Goal: Task Accomplishment & Management: Complete application form

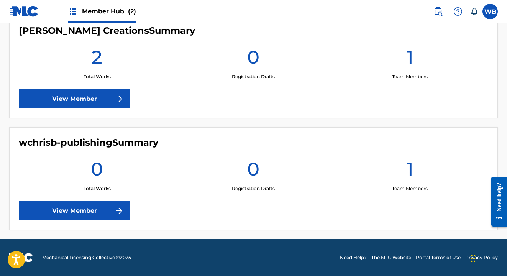
scroll to position [214, 0]
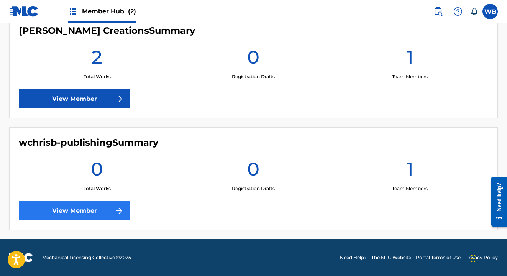
click at [98, 206] on link "View Member" at bounding box center [74, 210] width 111 height 19
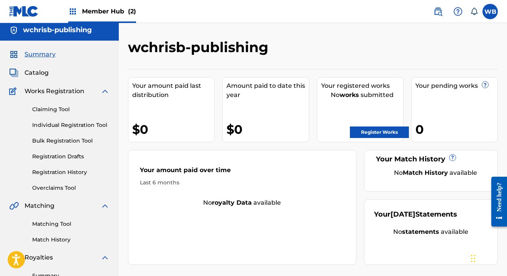
scroll to position [5, 0]
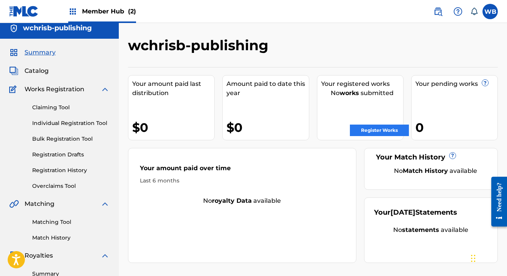
click at [363, 131] on link "Register Works" at bounding box center [379, 129] width 59 height 11
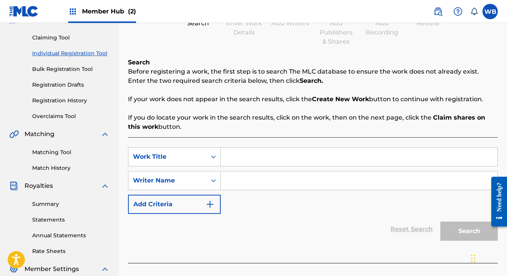
scroll to position [127, 0]
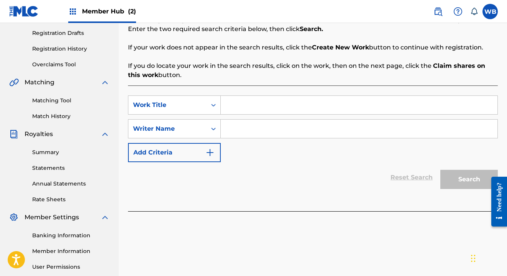
click at [248, 109] on input "Search Form" at bounding box center [359, 105] width 277 height 18
type input "Crazy"
click at [207, 106] on div "Search Form" at bounding box center [213, 105] width 14 height 14
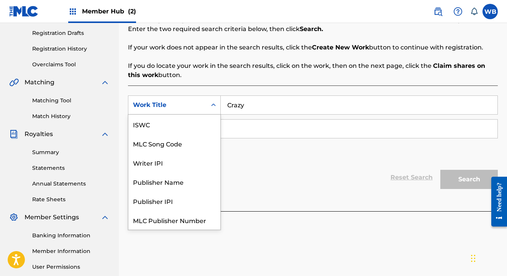
scroll to position [19, 0]
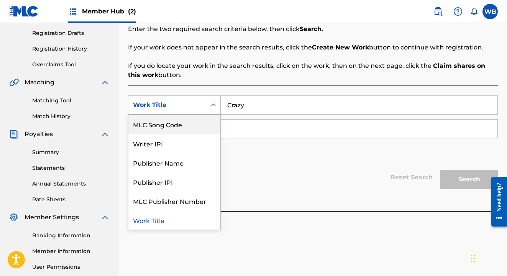
click at [265, 157] on div "SearchWithCriteria058b1fb0-cc70-47e0-9161-430cb60b1c6a MLC Song Code, 2 of 7. 7…" at bounding box center [313, 128] width 370 height 67
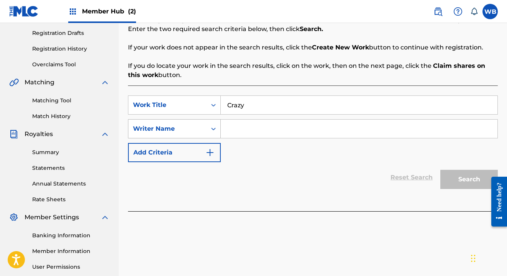
click at [201, 130] on div "Writer Name" at bounding box center [167, 128] width 69 height 9
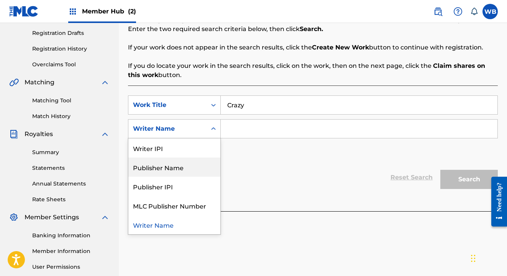
click at [190, 171] on div "Publisher Name" at bounding box center [174, 166] width 92 height 19
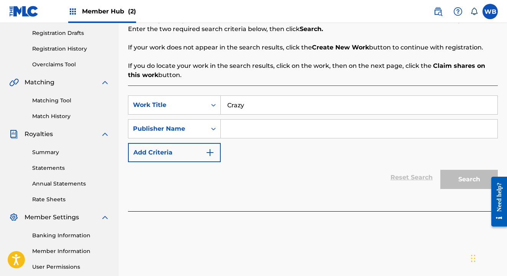
click at [246, 127] on input "Search Form" at bounding box center [359, 129] width 277 height 18
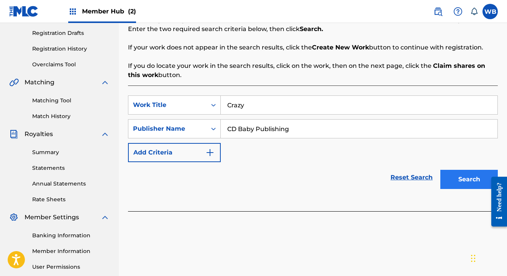
type input "CD Baby Publishing"
click at [458, 177] on button "Search" at bounding box center [468, 179] width 57 height 19
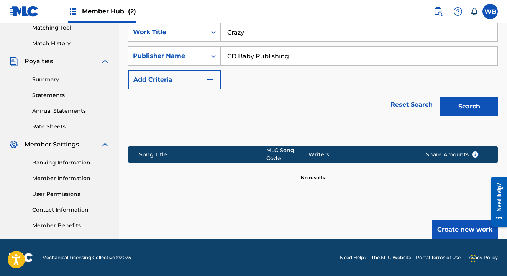
scroll to position [200, 0]
click at [455, 229] on button "Create new work" at bounding box center [465, 229] width 66 height 19
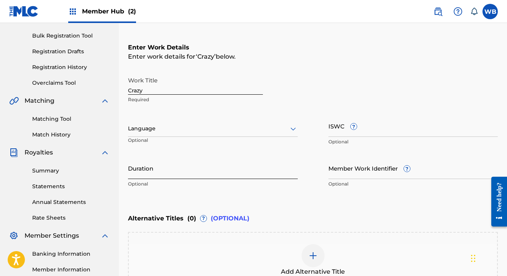
scroll to position [109, 0]
click at [180, 171] on input "Duration" at bounding box center [213, 168] width 170 height 22
type input "3:28"
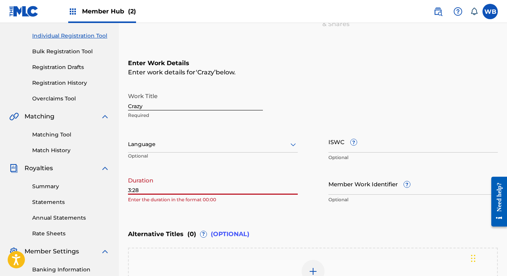
scroll to position [92, 0]
drag, startPoint x: 148, startPoint y: 189, endPoint x: 130, endPoint y: 186, distance: 17.8
click at [130, 186] on input "3:28" at bounding box center [213, 184] width 170 height 22
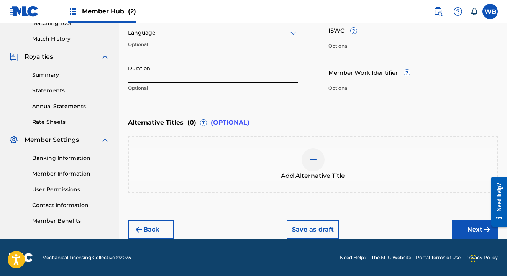
scroll to position [204, 0]
click at [152, 226] on button "Back" at bounding box center [151, 229] width 46 height 19
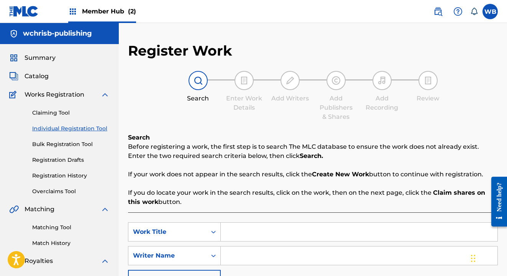
scroll to position [0, 0]
click at [490, 11] on label at bounding box center [489, 11] width 15 height 15
click at [490, 11] on input "WB [PERSON_NAME] [EMAIL_ADDRESS][DOMAIN_NAME] Notification Preferences Profile …" at bounding box center [490, 11] width 0 height 0
click at [489, 11] on div "WB WB [PERSON_NAME] [EMAIL_ADDRESS][DOMAIN_NAME] Notification Preferences Profi…" at bounding box center [489, 11] width 15 height 15
click at [96, 11] on span "Member Hub (2)" at bounding box center [109, 11] width 54 height 9
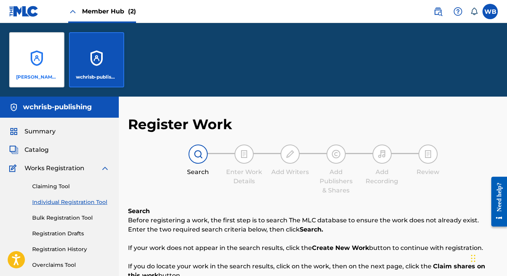
click at [40, 65] on div "[PERSON_NAME] Creations" at bounding box center [36, 59] width 55 height 55
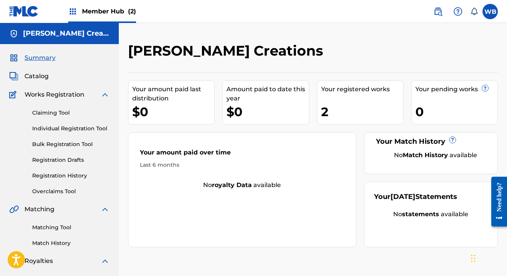
click at [112, 15] on span "Member Hub (2)" at bounding box center [109, 11] width 54 height 9
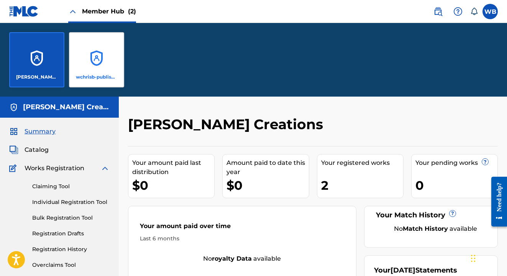
click at [96, 67] on div "wchrisb-publishing" at bounding box center [96, 59] width 55 height 55
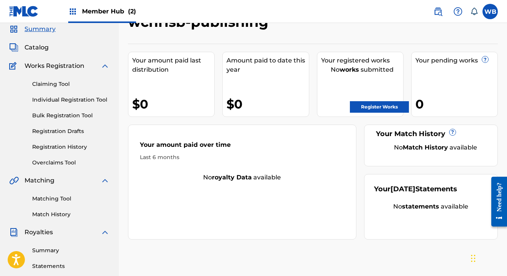
scroll to position [32, 0]
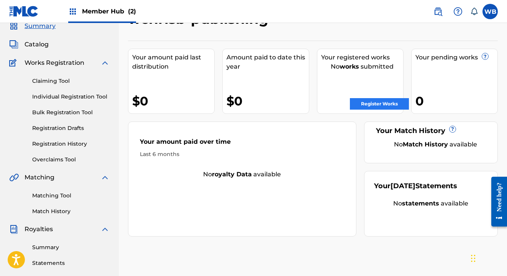
click at [363, 103] on link "Register Works" at bounding box center [379, 103] width 59 height 11
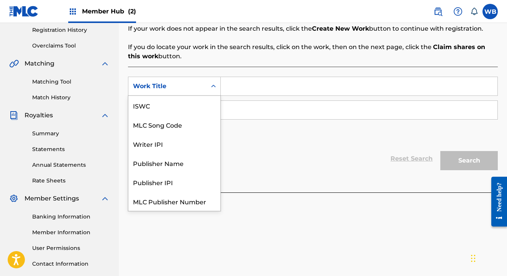
scroll to position [19, 0]
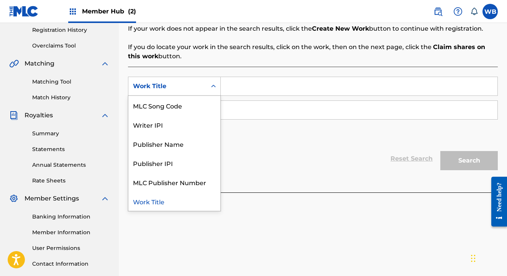
click at [188, 84] on div "Work Title" at bounding box center [167, 86] width 69 height 9
click at [246, 85] on input "Search Form" at bounding box center [359, 86] width 277 height 18
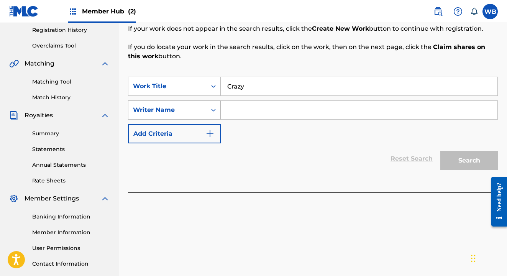
type input "Crazy"
click at [198, 114] on div "Writer Name" at bounding box center [167, 109] width 69 height 9
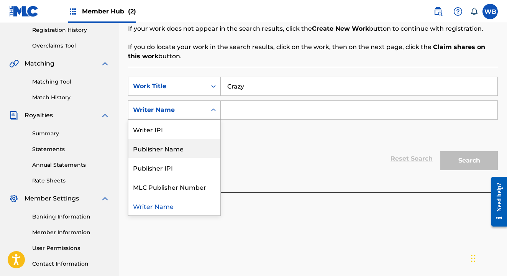
click at [183, 154] on div "Publisher Name" at bounding box center [174, 148] width 92 height 19
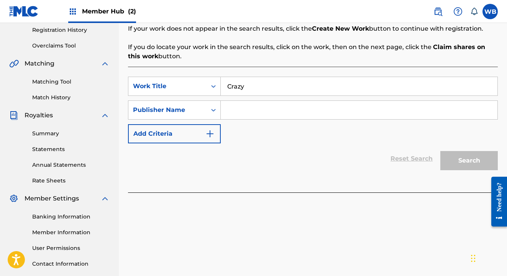
click at [247, 110] on input "Search Form" at bounding box center [359, 110] width 277 height 18
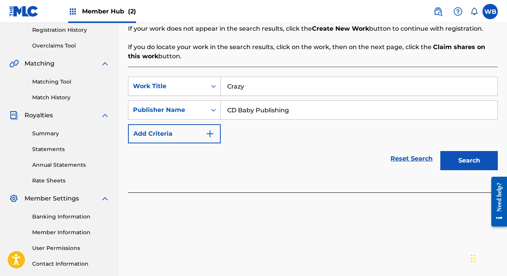
type input "CD Baby Publishing"
click at [282, 145] on div "Reset Search Search" at bounding box center [313, 158] width 370 height 31
click at [449, 160] on button "Search" at bounding box center [468, 160] width 57 height 19
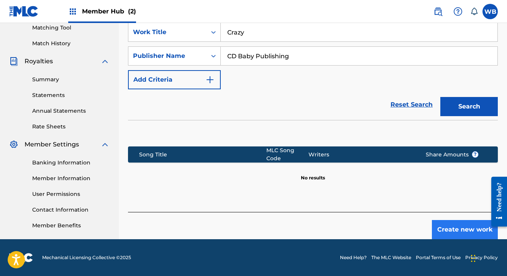
scroll to position [200, 0]
click at [457, 237] on button "Create new work" at bounding box center [465, 229] width 66 height 19
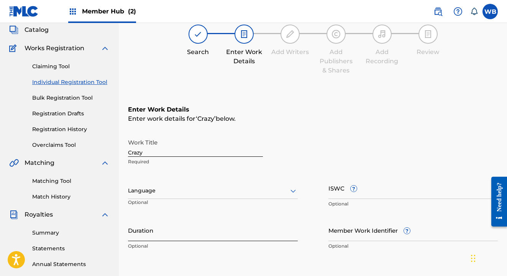
scroll to position [51, 0]
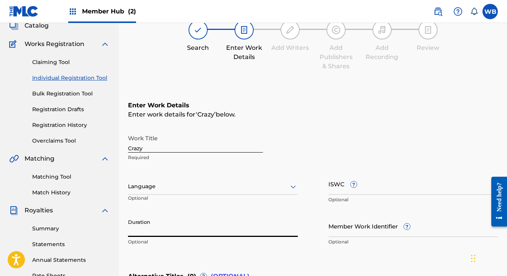
click at [183, 223] on input "Duration" at bounding box center [213, 226] width 170 height 22
click at [234, 242] on p "Enter the duration in the format 00:00" at bounding box center [213, 241] width 170 height 7
click at [127, 230] on div "Register Work Search Enter Work Details Add Writers Add Publishers & Shares Add…" at bounding box center [313, 192] width 388 height 401
click at [128, 233] on input "3:28" at bounding box center [213, 226] width 170 height 22
type input "03:28"
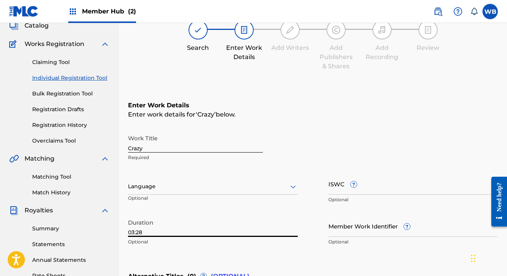
click at [208, 244] on p "Optional" at bounding box center [213, 241] width 170 height 7
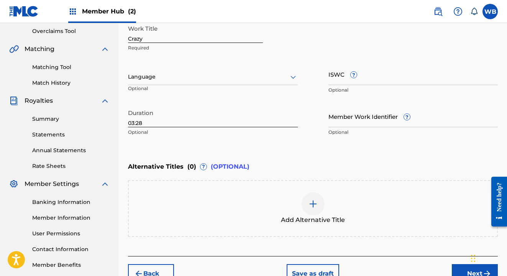
scroll to position [160, 0]
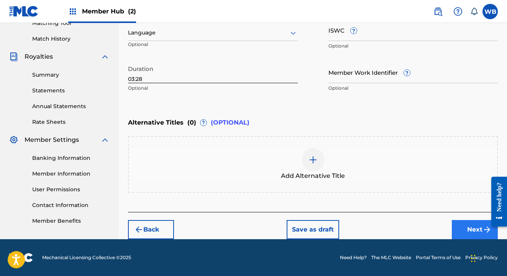
click at [474, 228] on button "Next" at bounding box center [475, 229] width 46 height 19
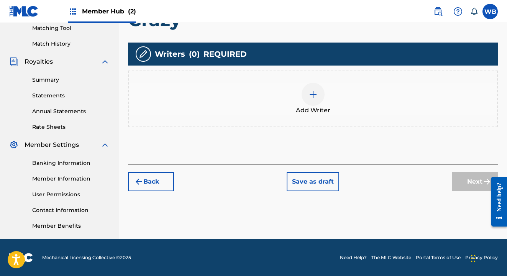
scroll to position [199, 0]
click at [311, 92] on img at bounding box center [312, 94] width 9 height 9
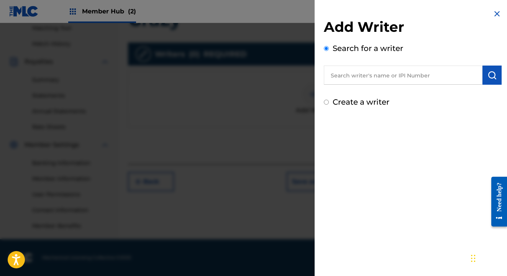
click at [352, 73] on input "text" at bounding box center [403, 74] width 159 height 19
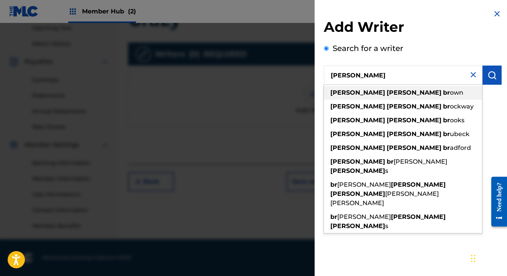
click at [386, 90] on strong "[PERSON_NAME]" at bounding box center [413, 92] width 55 height 7
type input "[PERSON_NAME] [PERSON_NAME]"
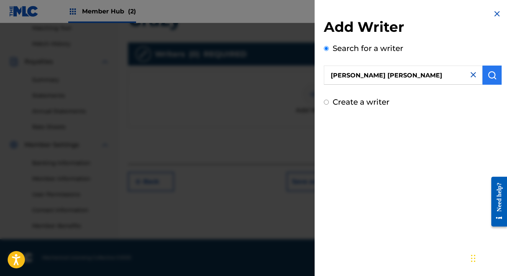
click at [491, 75] on img "submit" at bounding box center [491, 74] width 9 height 9
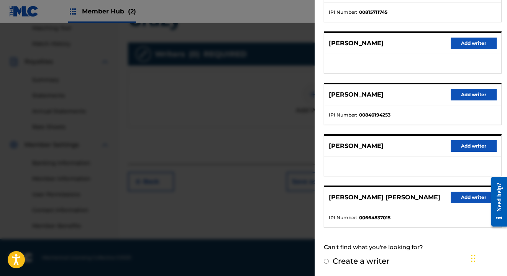
scroll to position [121, 0]
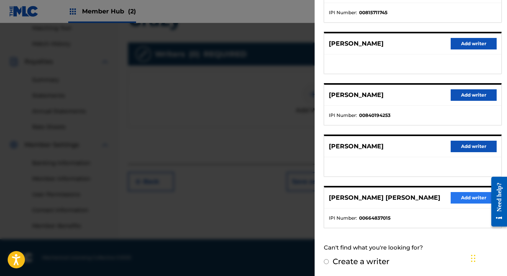
click at [461, 199] on button "Add writer" at bounding box center [473, 197] width 46 height 11
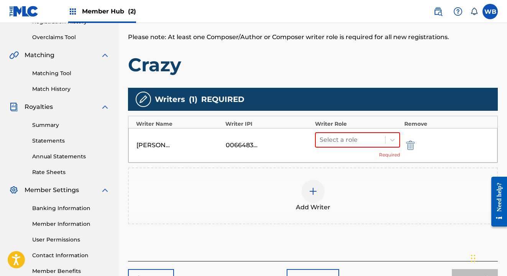
scroll to position [153, 0]
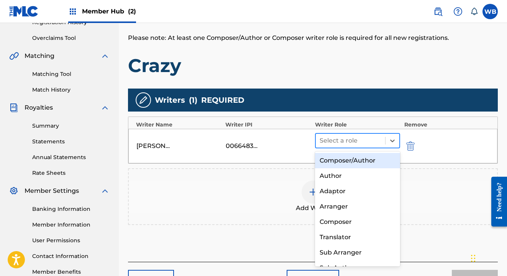
click at [348, 144] on div at bounding box center [350, 140] width 62 height 11
click at [352, 163] on div "Composer/Author" at bounding box center [357, 160] width 85 height 15
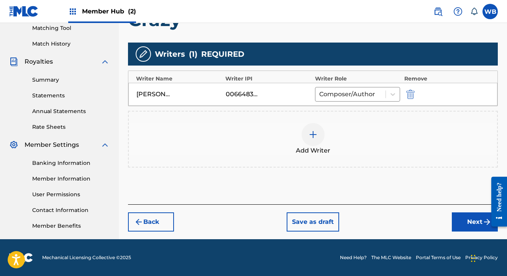
scroll to position [199, 0]
click at [468, 218] on button "Next" at bounding box center [475, 221] width 46 height 19
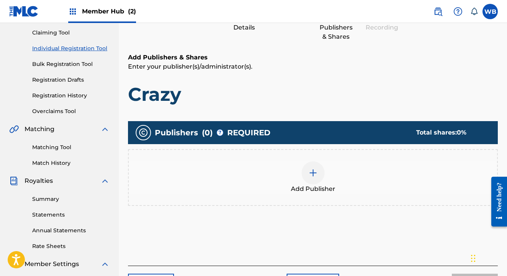
scroll to position [126, 0]
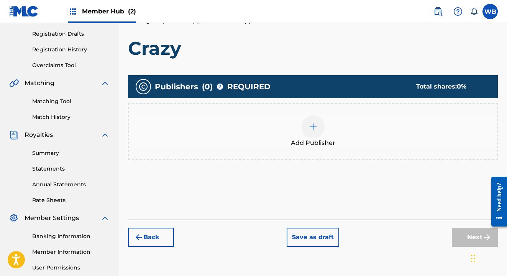
click at [314, 126] on img at bounding box center [312, 126] width 9 height 9
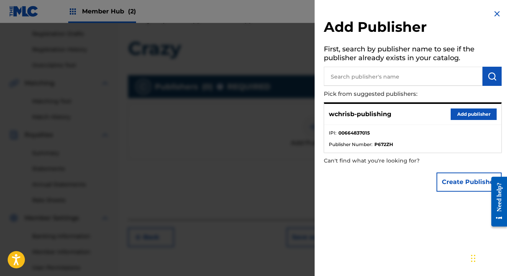
scroll to position [127, 0]
click at [388, 78] on input "text" at bounding box center [403, 76] width 159 height 19
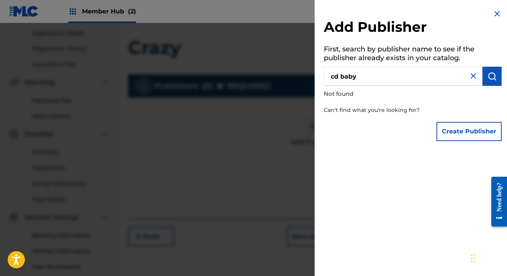
type input "cd baby"
drag, startPoint x: 365, startPoint y: 75, endPoint x: 323, endPoint y: 74, distance: 42.1
click at [323, 74] on div "Add Publisher First, search by publisher name to see if the publisher already e…" at bounding box center [412, 77] width 196 height 154
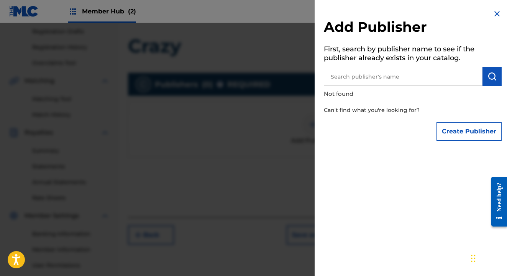
type input "w"
type input "wc"
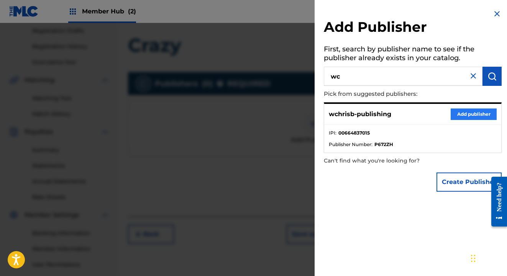
click at [463, 114] on button "Add publisher" at bounding box center [473, 113] width 46 height 11
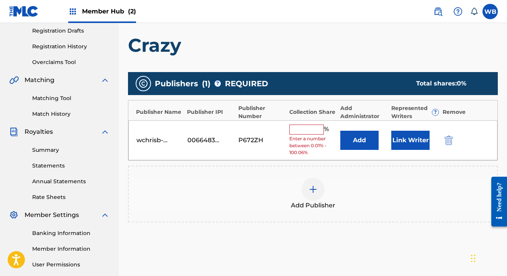
click at [298, 132] on input "text" at bounding box center [306, 129] width 34 height 10
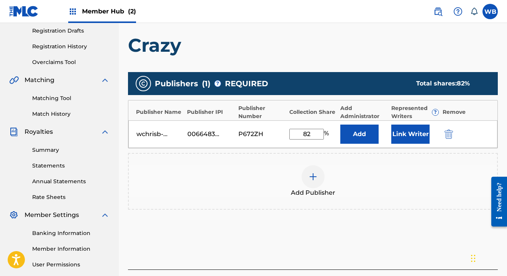
click at [365, 169] on div "Add Publisher" at bounding box center [313, 181] width 368 height 32
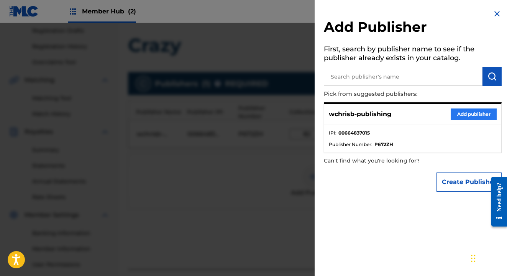
click at [464, 113] on button "Add publisher" at bounding box center [473, 113] width 46 height 11
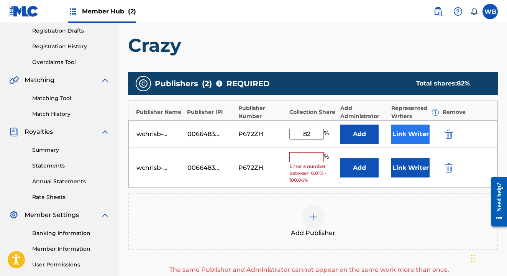
click at [406, 135] on button "Link Writer" at bounding box center [410, 133] width 38 height 19
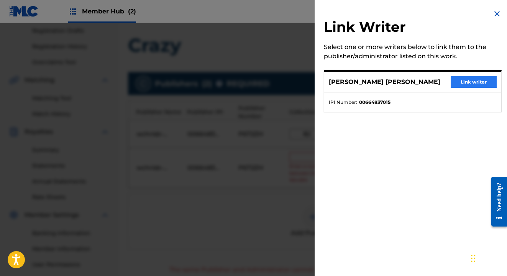
click at [462, 83] on button "Link writer" at bounding box center [473, 81] width 46 height 11
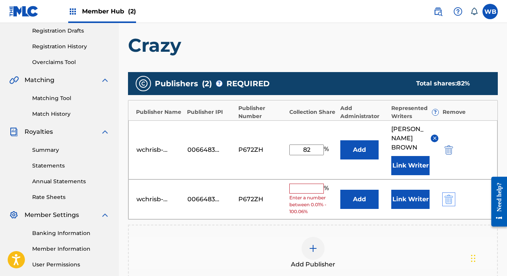
click at [451, 204] on img "submit" at bounding box center [448, 199] width 8 height 9
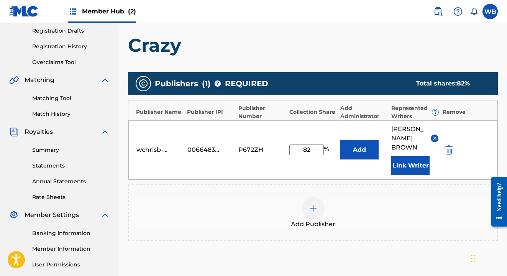
click at [311, 155] on input "82" at bounding box center [306, 149] width 34 height 11
type input "8"
type input "100"
click at [356, 175] on div "wchrisb-publishing 00664837015 P672ZH 100 % Add [PERSON_NAME] [PERSON_NAME] Lin…" at bounding box center [312, 149] width 369 height 59
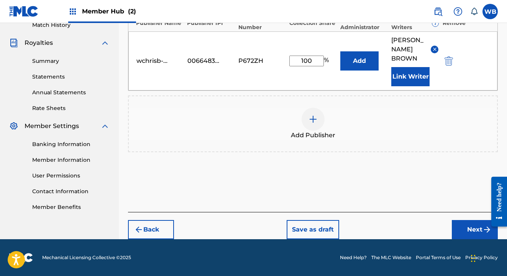
scroll to position [227, 0]
click at [457, 225] on button "Next" at bounding box center [475, 229] width 46 height 19
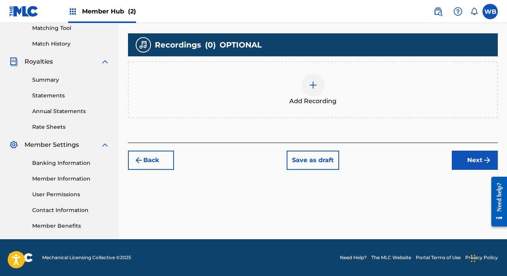
click at [316, 88] on img at bounding box center [312, 84] width 9 height 9
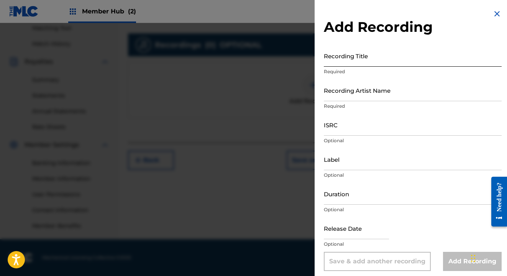
click at [356, 61] on input "Recording Title" at bounding box center [413, 56] width 178 height 22
type input "Crazy"
click at [385, 102] on div "Recording Artist Name Required" at bounding box center [413, 96] width 178 height 34
click at [383, 98] on input "Recording Artist Name" at bounding box center [413, 90] width 178 height 22
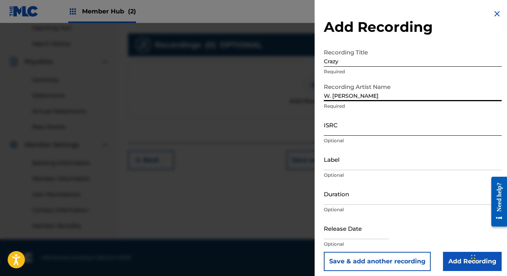
type input "W. [PERSON_NAME]"
click at [339, 134] on input "ISRC" at bounding box center [413, 125] width 178 height 22
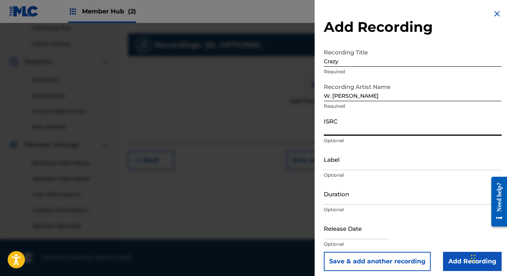
paste input "198025757877"
type input "198025757877"
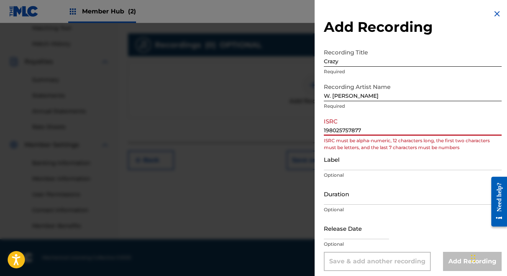
drag, startPoint x: 372, startPoint y: 129, endPoint x: 317, endPoint y: 125, distance: 55.3
click at [317, 125] on div "Add Recording Recording Title Crazy Required Recording Artist Name W. [PERSON_N…" at bounding box center [412, 140] width 196 height 280
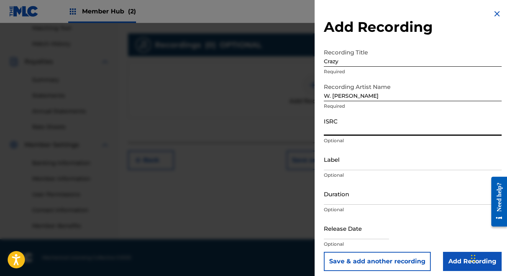
paste input "usmh92333387"
type input "usmh92333387"
click at [352, 165] on input "Label" at bounding box center [413, 159] width 178 height 22
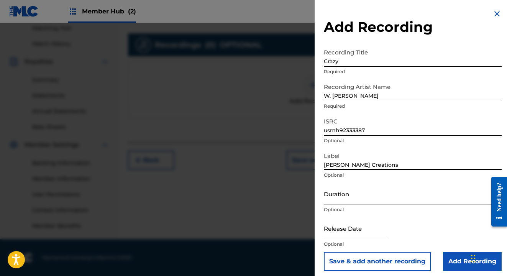
type input "[PERSON_NAME] Creations"
click at [345, 208] on p "Optional" at bounding box center [413, 209] width 178 height 7
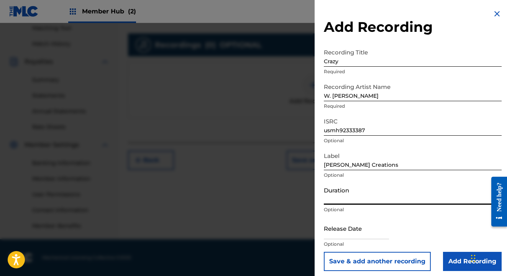
click at [345, 201] on input "Duration" at bounding box center [413, 194] width 178 height 22
type input "03:28"
click at [354, 234] on input "text" at bounding box center [356, 228] width 65 height 22
select select "8"
select select "2025"
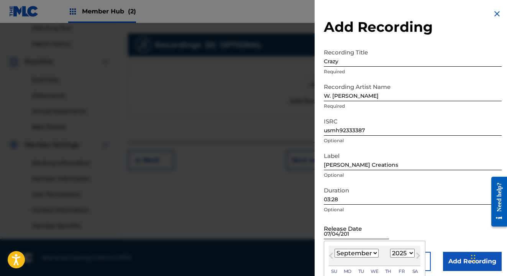
type input "[DATE]"
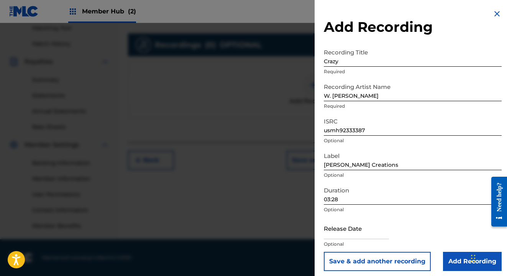
click at [426, 213] on p "Optional" at bounding box center [413, 209] width 178 height 7
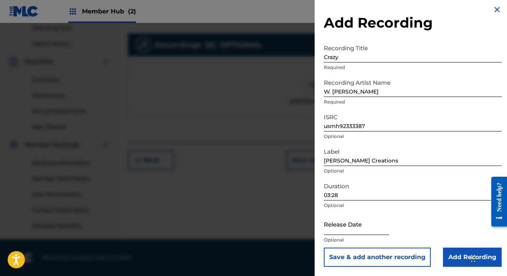
scroll to position [4, 0]
click at [383, 230] on input "text" at bounding box center [356, 224] width 65 height 22
select select "8"
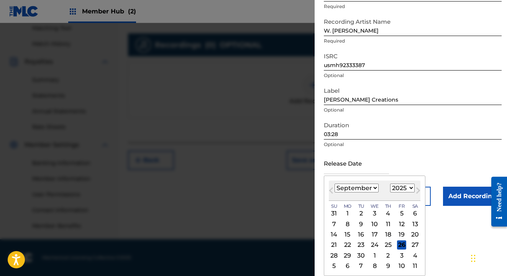
scroll to position [65, 0]
select select "2011"
select select "6"
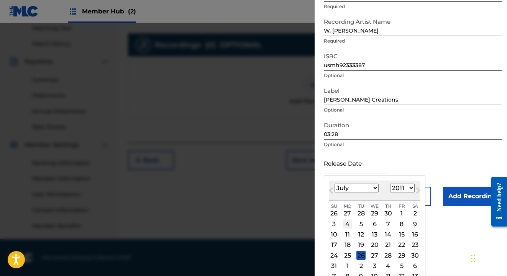
click at [347, 223] on div "4" at bounding box center [347, 223] width 9 height 9
type input "[DATE]"
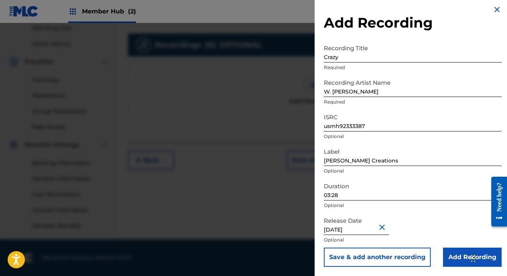
scroll to position [199, 0]
click at [455, 254] on input "Add Recording" at bounding box center [472, 256] width 59 height 19
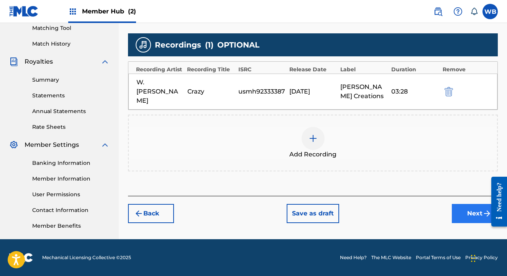
click at [465, 204] on button "Next" at bounding box center [475, 213] width 46 height 19
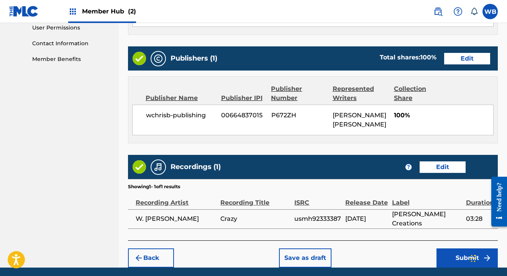
scroll to position [362, 0]
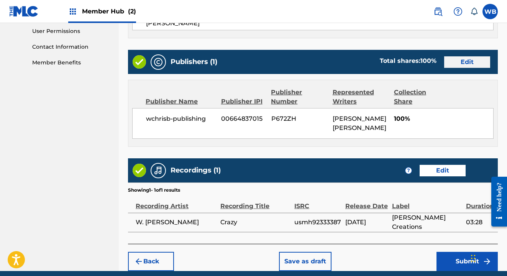
click at [455, 57] on button "Edit" at bounding box center [467, 61] width 46 height 11
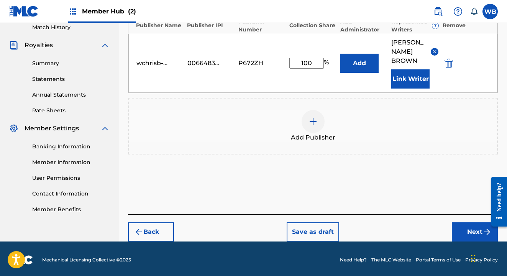
scroll to position [214, 0]
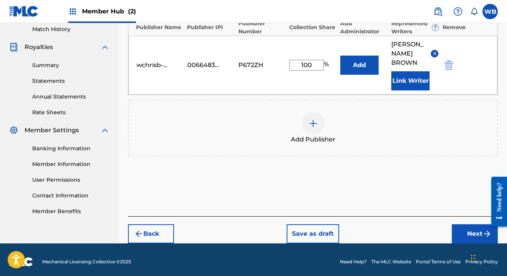
click at [310, 128] on img at bounding box center [312, 123] width 9 height 9
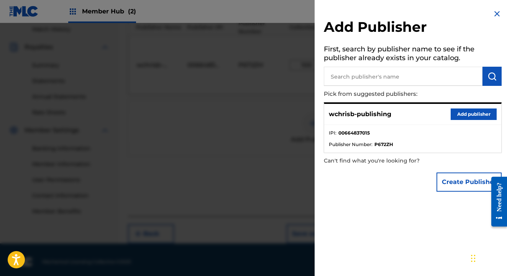
click at [344, 81] on input "text" at bounding box center [403, 76] width 159 height 19
paste input "1240076299"
click at [327, 78] on input "1240076299" at bounding box center [403, 76] width 159 height 19
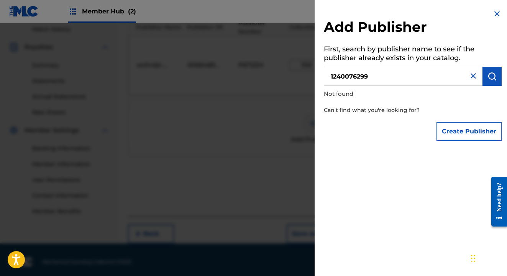
drag, startPoint x: 371, startPoint y: 79, endPoint x: 304, endPoint y: 79, distance: 66.6
click at [304, 79] on div "Add Publisher First, search by publisher name to see if the publisher already e…" at bounding box center [253, 149] width 507 height 253
type input "C"
type input "B"
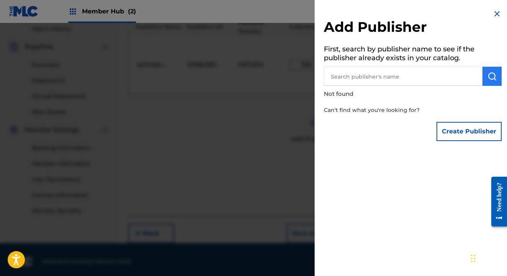
click at [486, 69] on button "submit" at bounding box center [491, 76] width 19 height 19
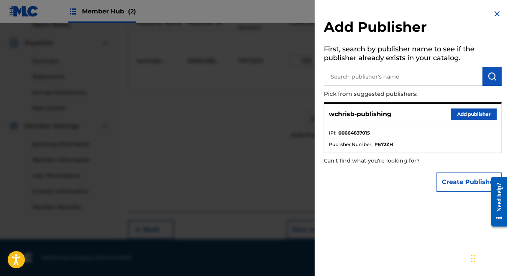
scroll to position [227, 0]
click at [448, 187] on button "Create Publisher" at bounding box center [468, 181] width 65 height 19
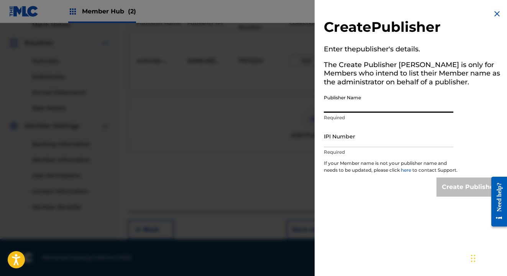
click at [357, 105] on input "Publisher Name" at bounding box center [388, 102] width 129 height 22
type input "CD Baby Publishing"
click at [354, 143] on input "IPI Number" at bounding box center [388, 136] width 129 height 22
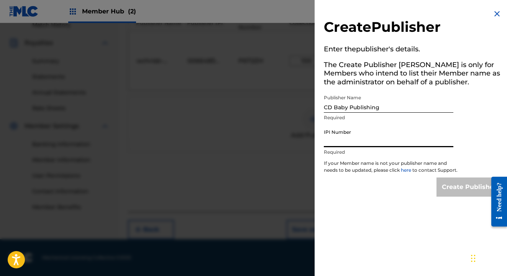
paste input "1240076299"
type input "1240076299"
click at [472, 194] on input "Create Publisher" at bounding box center [468, 186] width 65 height 19
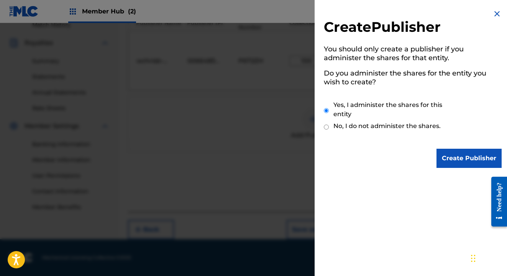
click at [496, 12] on img at bounding box center [496, 13] width 9 height 9
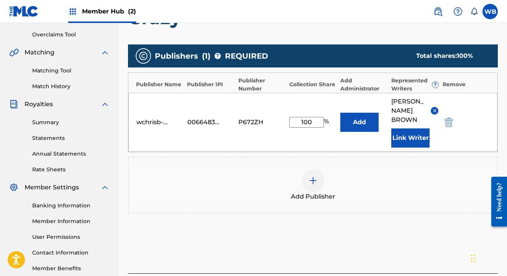
scroll to position [170, 0]
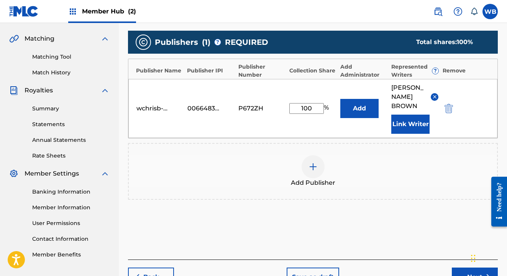
click at [315, 114] on input "100" at bounding box center [306, 108] width 34 height 11
click at [369, 187] on div "Add Publisher" at bounding box center [313, 171] width 368 height 32
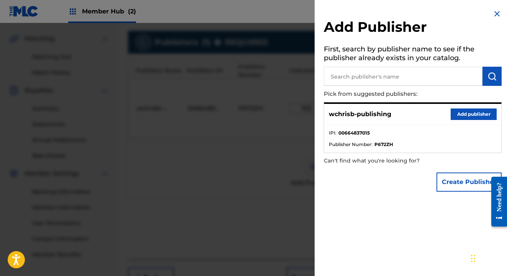
click at [495, 8] on div "Add Publisher First, search by publisher name to see if the publisher already e…" at bounding box center [412, 102] width 196 height 205
click at [492, 15] on img at bounding box center [496, 13] width 9 height 9
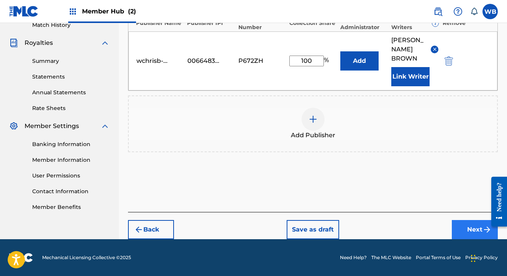
click at [467, 231] on button "Next" at bounding box center [475, 229] width 46 height 19
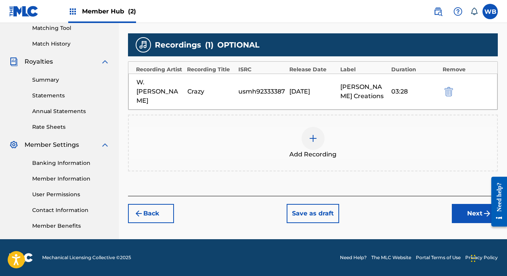
scroll to position [199, 0]
click at [463, 204] on button "Next" at bounding box center [475, 213] width 46 height 19
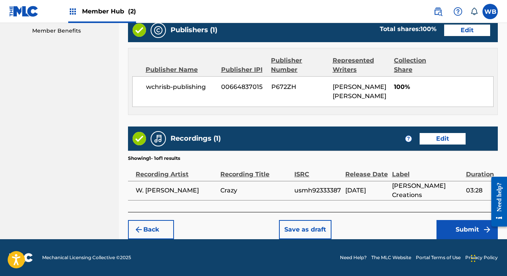
scroll to position [399, 0]
click at [462, 233] on button "Submit" at bounding box center [466, 229] width 61 height 19
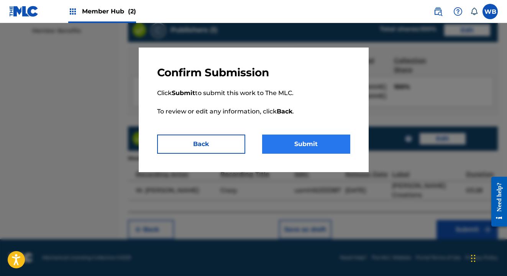
click at [302, 139] on button "Submit" at bounding box center [306, 143] width 88 height 19
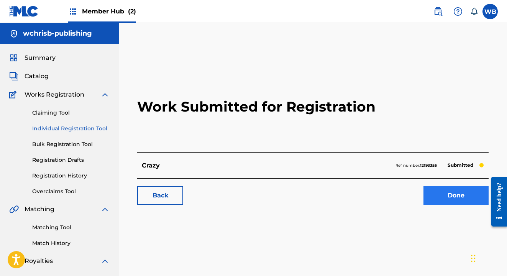
click at [437, 195] on link "Done" at bounding box center [455, 195] width 65 height 19
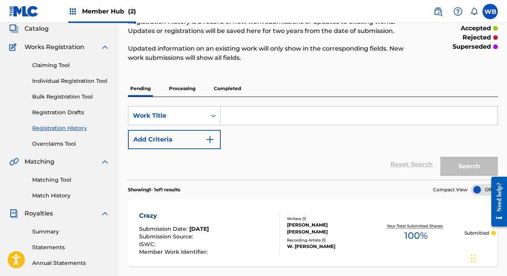
scroll to position [38, 0]
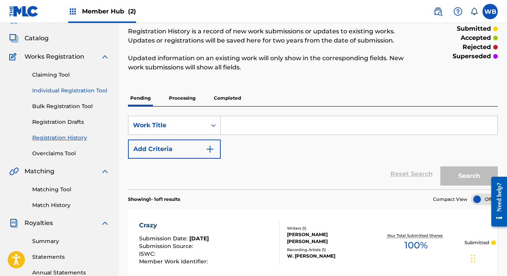
click at [62, 91] on link "Individual Registration Tool" at bounding box center [70, 91] width 77 height 8
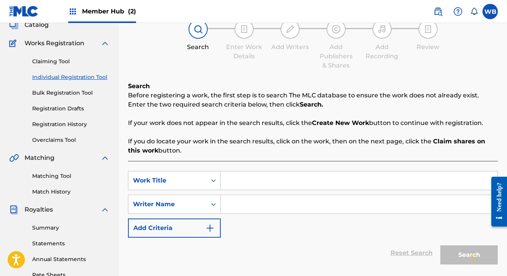
scroll to position [99, 0]
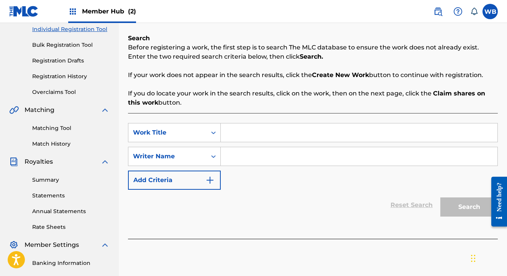
click at [232, 137] on input "Search Form" at bounding box center [359, 132] width 277 height 18
type input "Du"
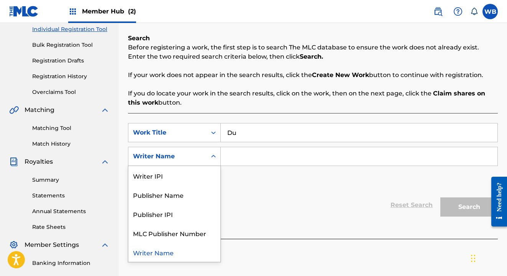
click at [192, 159] on div "Writer Name" at bounding box center [167, 156] width 69 height 9
click at [178, 216] on div "Publisher IPI" at bounding box center [174, 213] width 92 height 19
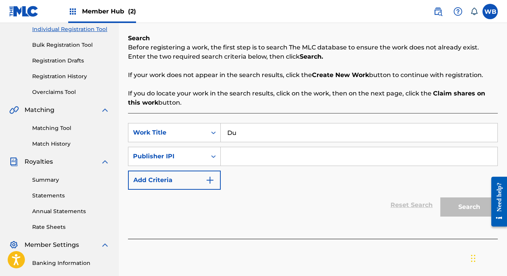
click at [242, 154] on input "Search Form" at bounding box center [359, 156] width 277 height 18
paste input "1240076299"
click at [222, 157] on input "1240076299" at bounding box center [359, 156] width 277 height 18
drag, startPoint x: 273, startPoint y: 159, endPoint x: 216, endPoint y: 155, distance: 57.6
click at [216, 155] on div "SearchWithCriteria4013ec28-943a-4212-a38b-62bb87365c79 Publisher IPI 01240076299" at bounding box center [313, 156] width 370 height 19
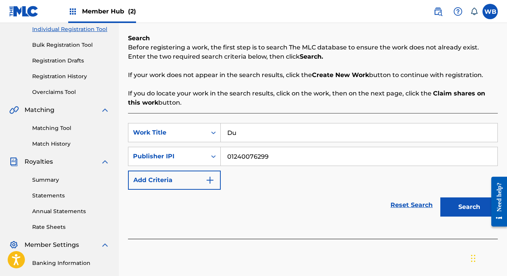
click at [231, 158] on input "01240076299" at bounding box center [359, 156] width 277 height 18
type input "1240076299"
click at [469, 207] on button "Search" at bounding box center [468, 206] width 57 height 19
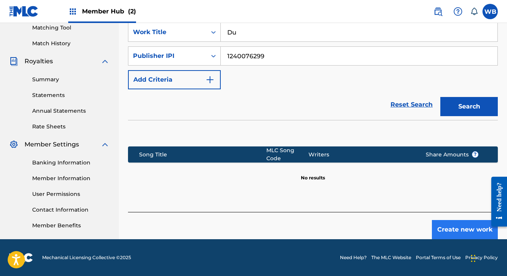
scroll to position [200, 0]
click at [444, 227] on button "Create new work" at bounding box center [465, 229] width 66 height 19
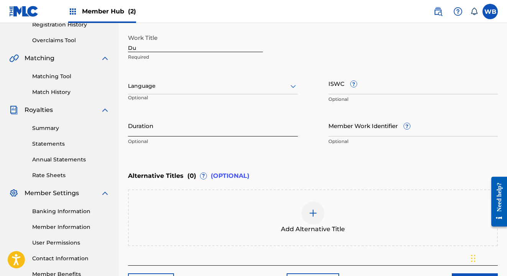
scroll to position [152, 0]
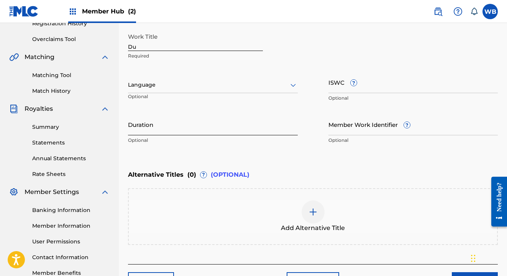
click at [271, 126] on input "Duration" at bounding box center [213, 124] width 170 height 22
click at [283, 154] on div "Enter Work Details Enter work details for ‘ Du ’ below. Work Title Du Required …" at bounding box center [313, 73] width 370 height 185
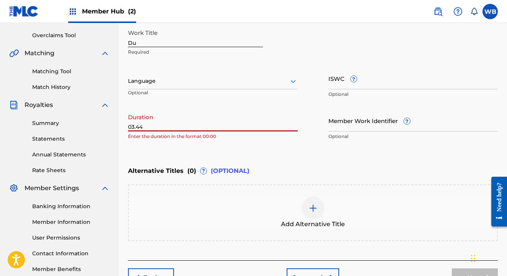
click at [138, 128] on input "03.44" at bounding box center [213, 121] width 170 height 22
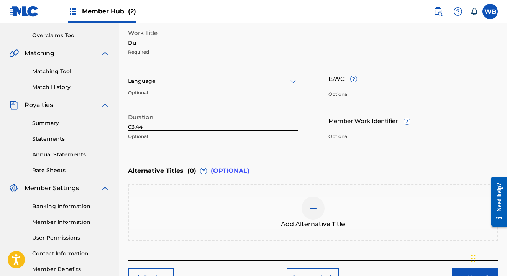
type input "03:44"
click at [174, 145] on div "Enter Work Details Enter work details for ‘ Du ’ below. Work Title Du Required …" at bounding box center [313, 69] width 370 height 185
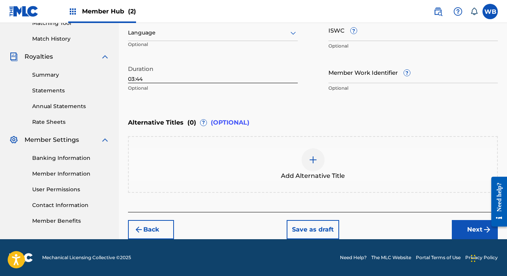
scroll to position [204, 0]
click at [461, 227] on button "Next" at bounding box center [475, 229] width 46 height 19
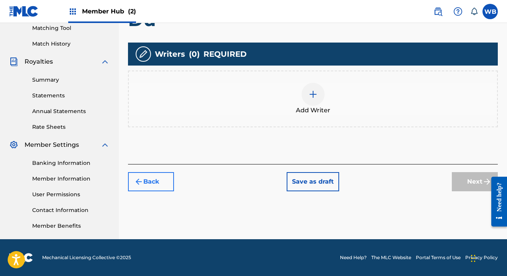
click at [158, 183] on button "Back" at bounding box center [151, 181] width 46 height 19
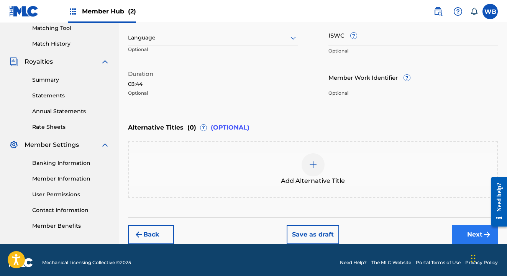
click at [468, 235] on button "Next" at bounding box center [475, 234] width 46 height 19
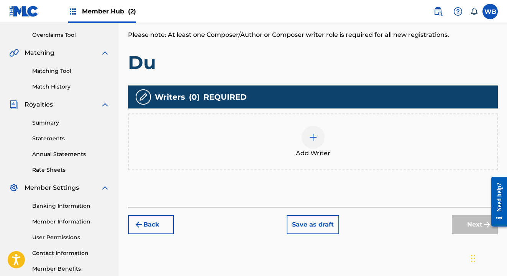
scroll to position [163, 0]
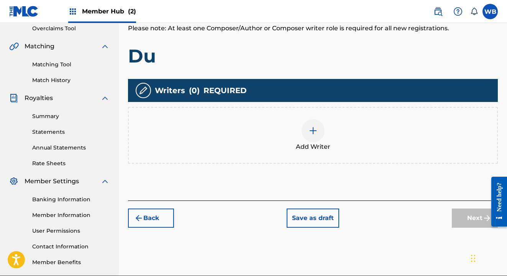
click at [309, 131] on img at bounding box center [312, 130] width 9 height 9
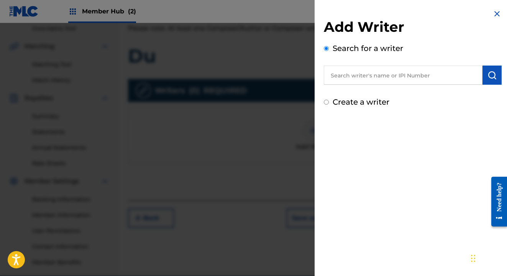
click at [349, 71] on input "text" at bounding box center [403, 74] width 159 height 19
type input "0"
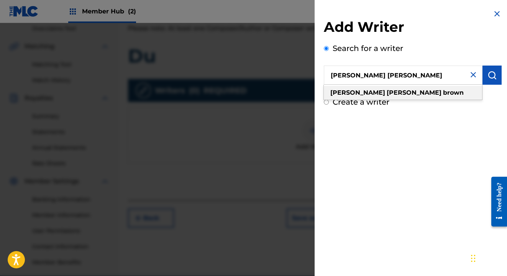
type input "[PERSON_NAME] [PERSON_NAME]"
click at [386, 94] on strong "[PERSON_NAME]" at bounding box center [413, 92] width 55 height 7
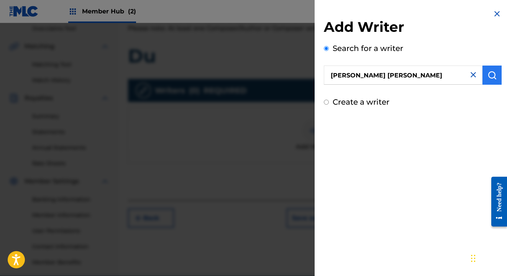
click at [482, 75] on button "submit" at bounding box center [491, 74] width 19 height 19
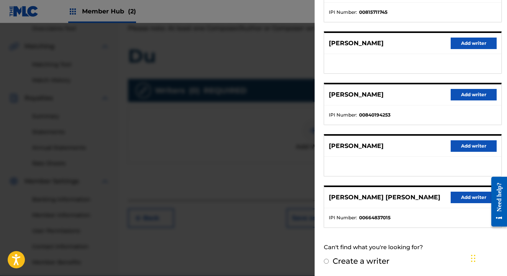
scroll to position [121, 0]
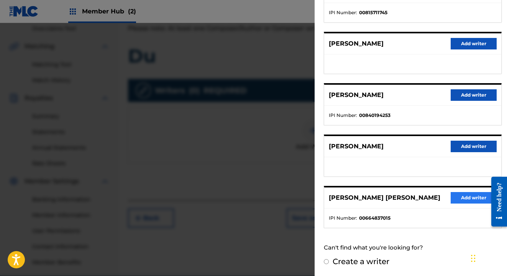
click at [469, 193] on button "Add writer" at bounding box center [473, 197] width 46 height 11
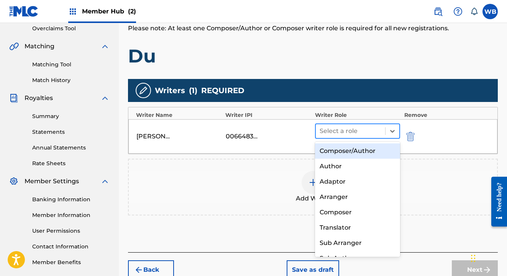
click at [349, 138] on div "Select a role" at bounding box center [351, 131] width 70 height 14
click at [347, 150] on div "Composer/Author" at bounding box center [357, 150] width 85 height 15
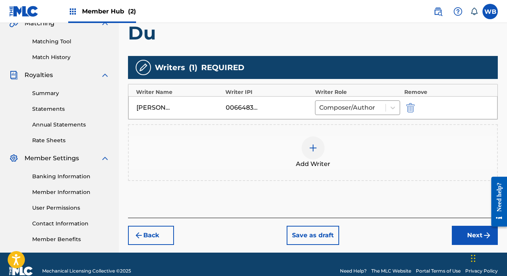
scroll to position [197, 0]
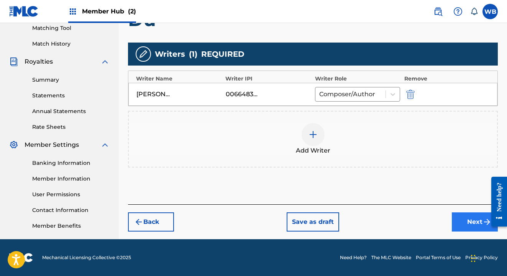
click at [470, 223] on button "Next" at bounding box center [475, 221] width 46 height 19
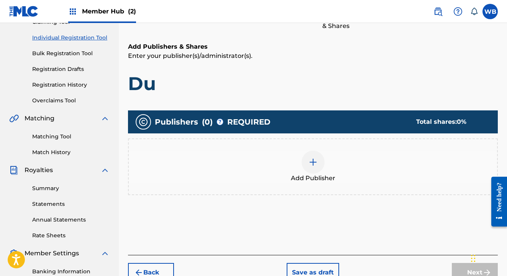
scroll to position [93, 0]
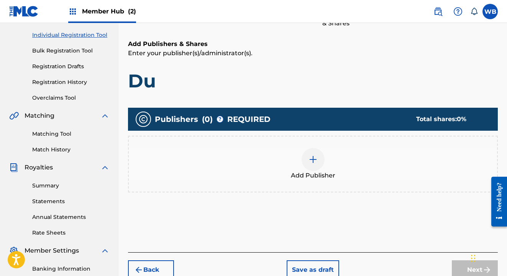
click at [323, 155] on div at bounding box center [312, 159] width 23 height 23
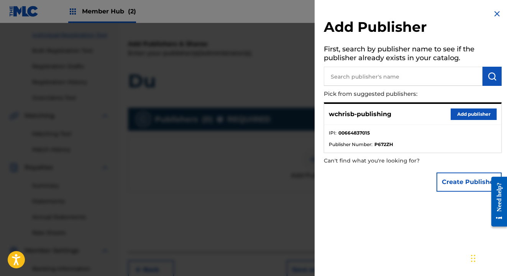
click at [366, 114] on p "wchrisb-publishing" at bounding box center [360, 114] width 62 height 9
click at [451, 110] on button "Add publisher" at bounding box center [473, 113] width 46 height 11
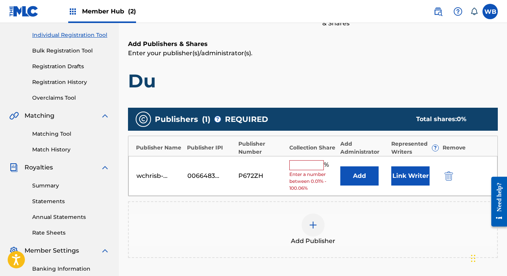
click at [314, 164] on input "text" at bounding box center [306, 165] width 34 height 10
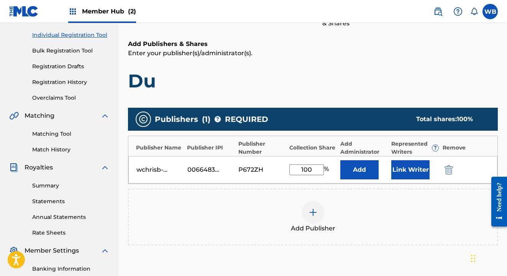
type input "100"
click at [368, 201] on div "Add Publisher" at bounding box center [313, 217] width 368 height 32
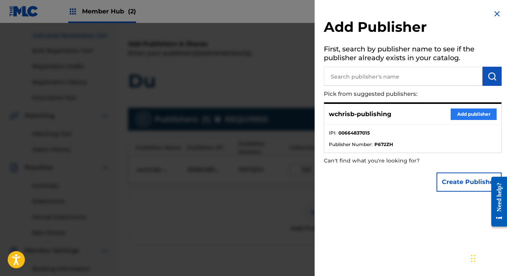
click at [468, 112] on button "Add publisher" at bounding box center [473, 113] width 46 height 11
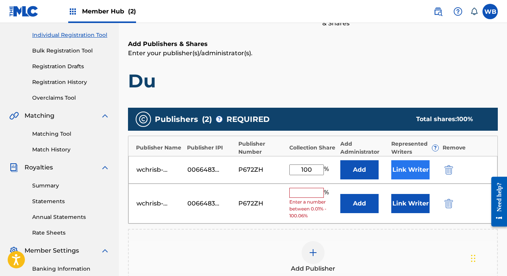
scroll to position [100, 0]
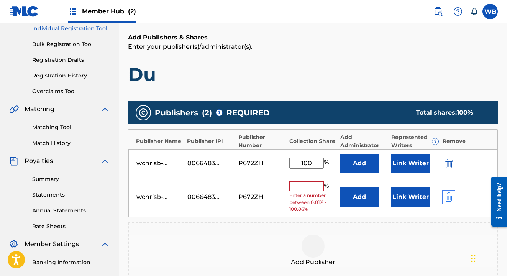
click at [449, 196] on img "submit" at bounding box center [448, 196] width 8 height 9
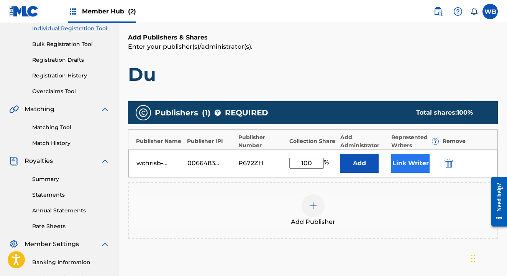
click at [413, 164] on button "Link Writer" at bounding box center [410, 163] width 38 height 19
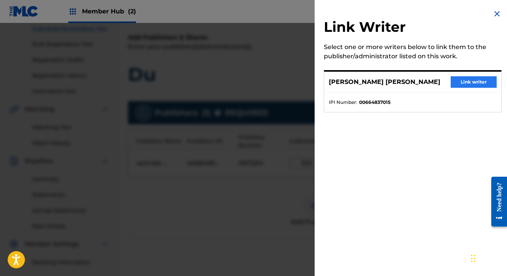
click at [462, 83] on button "Link writer" at bounding box center [473, 81] width 46 height 11
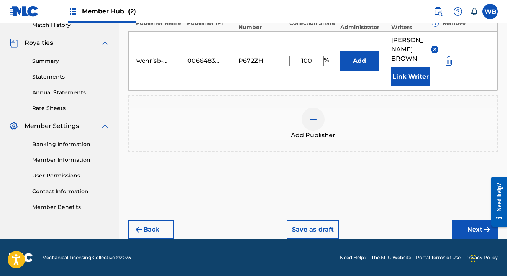
scroll to position [227, 0]
click at [480, 228] on button "Next" at bounding box center [475, 229] width 46 height 19
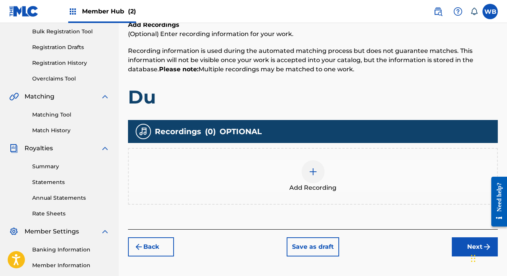
scroll to position [115, 0]
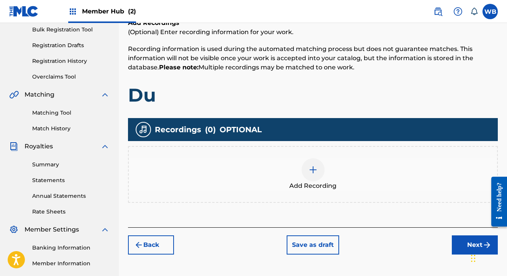
click at [318, 175] on div at bounding box center [312, 169] width 23 height 23
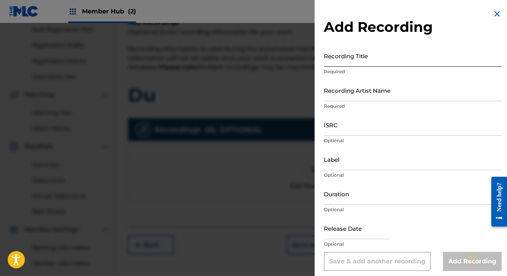
click at [336, 63] on input "Recording Title" at bounding box center [413, 56] width 178 height 22
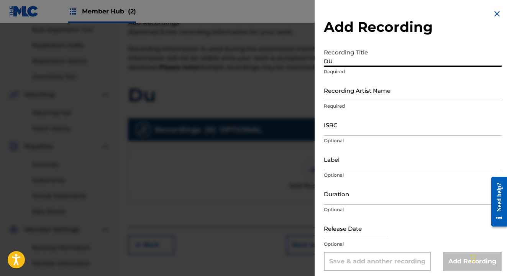
type input "DU"
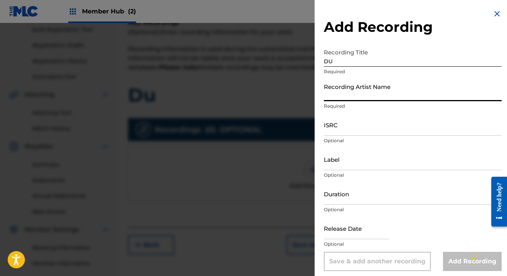
click at [343, 97] on input "Recording Artist Name" at bounding box center [413, 90] width 178 height 22
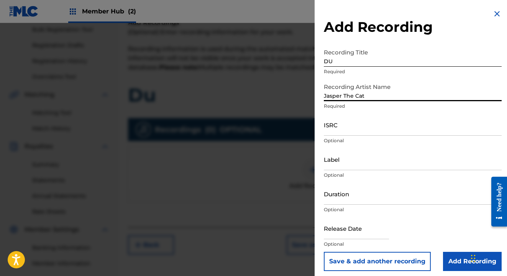
click at [373, 136] on div "ISRC Optional" at bounding box center [413, 131] width 178 height 34
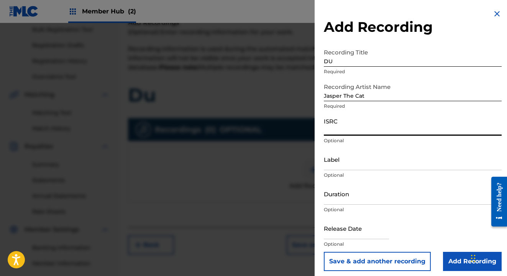
click at [350, 131] on input "ISRC" at bounding box center [413, 125] width 178 height 22
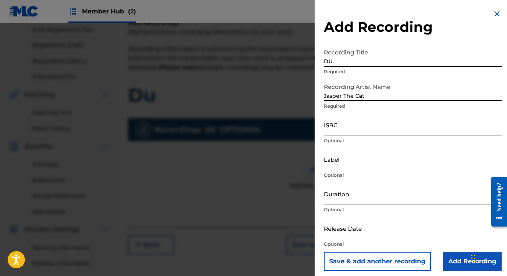
drag, startPoint x: 366, startPoint y: 95, endPoint x: 293, endPoint y: 93, distance: 73.6
click at [293, 93] on div "Add Recording Recording Title DU Required Recording Artist Name [PERSON_NAME] T…" at bounding box center [253, 149] width 507 height 253
type input "W. [PERSON_NAME]"
click at [338, 132] on input "ISRC" at bounding box center [413, 125] width 178 height 22
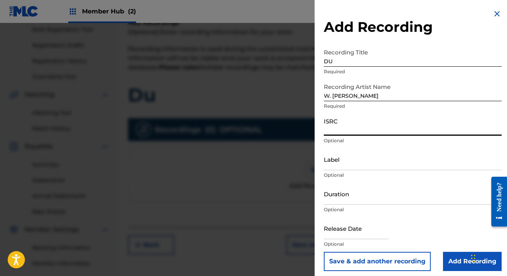
paste input "usmh92333386"
type input "usmh92333386"
click at [354, 169] on input "Label" at bounding box center [413, 159] width 178 height 22
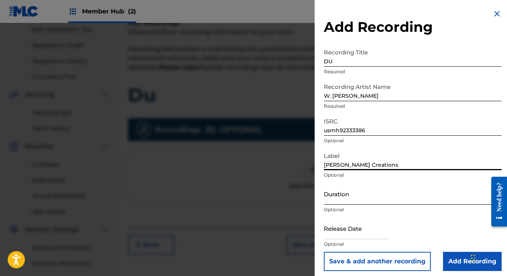
type input "[PERSON_NAME] Creations"
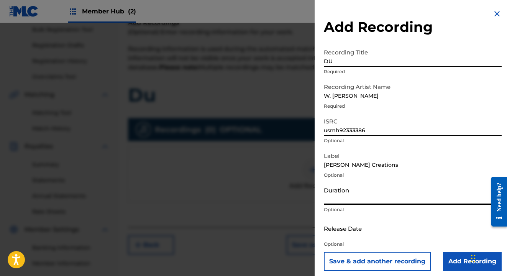
click at [352, 198] on input "Duration" at bounding box center [413, 194] width 178 height 22
type input "03:44"
click at [368, 232] on input "text" at bounding box center [356, 228] width 65 height 22
select select "8"
select select "2025"
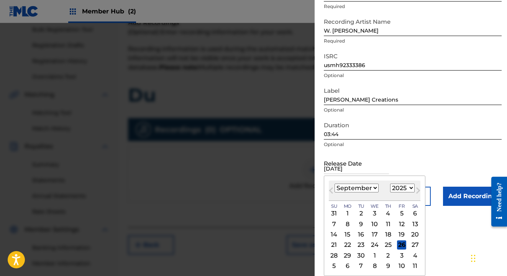
scroll to position [65, 0]
type input "[DATE]"
select select "2011"
select select "6"
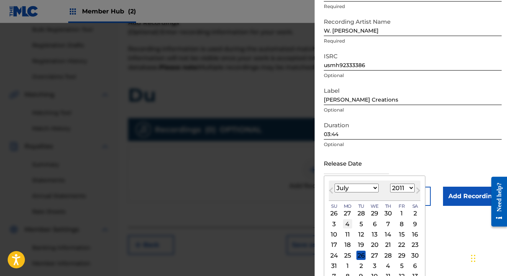
click at [349, 223] on div "4" at bounding box center [347, 223] width 9 height 9
type input "[DATE]"
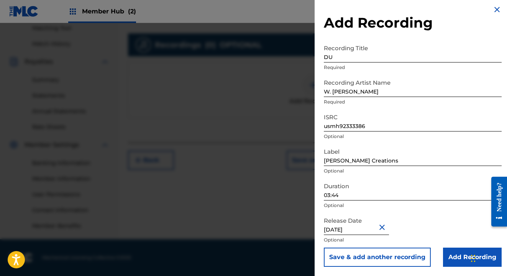
scroll to position [199, 0]
click at [452, 252] on input "Add Recording" at bounding box center [472, 256] width 59 height 19
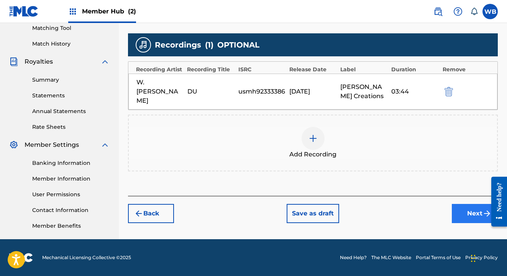
click at [472, 204] on button "Next" at bounding box center [475, 213] width 46 height 19
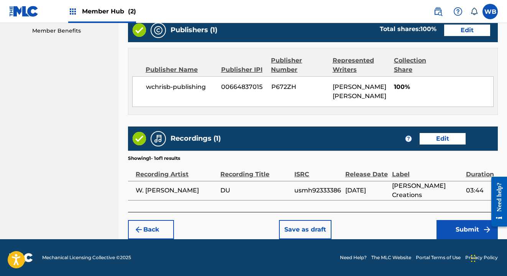
scroll to position [399, 0]
click at [437, 139] on button "Edit" at bounding box center [442, 138] width 46 height 11
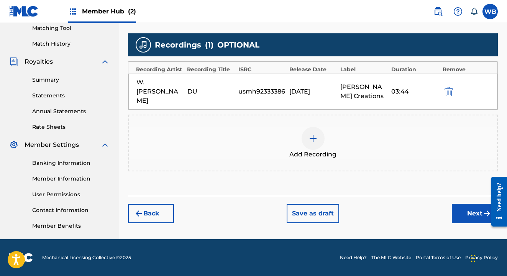
scroll to position [199, 0]
click at [154, 204] on button "Back" at bounding box center [151, 213] width 46 height 19
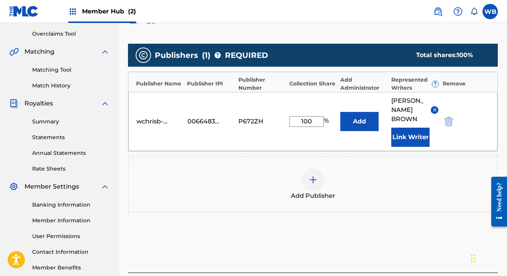
scroll to position [216, 0]
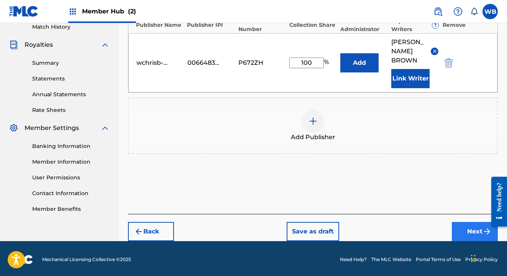
click at [477, 236] on button "Next" at bounding box center [475, 231] width 46 height 19
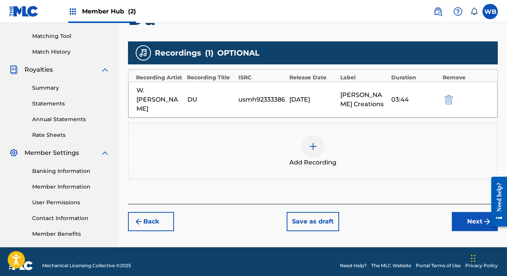
scroll to position [186, 0]
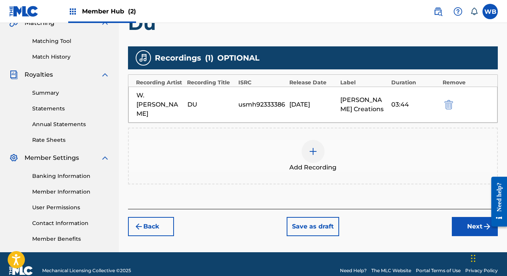
click at [147, 99] on div "W. [PERSON_NAME]" at bounding box center [159, 105] width 47 height 28
click at [264, 100] on div "usmh92333386" at bounding box center [261, 104] width 47 height 9
click at [141, 221] on button "Back" at bounding box center [151, 226] width 46 height 19
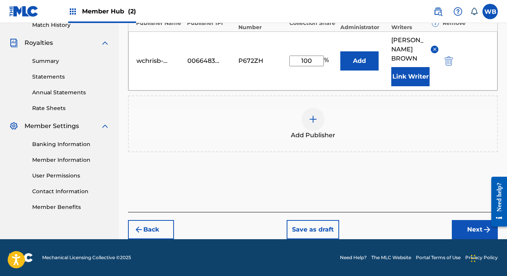
scroll to position [227, 0]
click at [463, 226] on button "Next" at bounding box center [475, 229] width 46 height 19
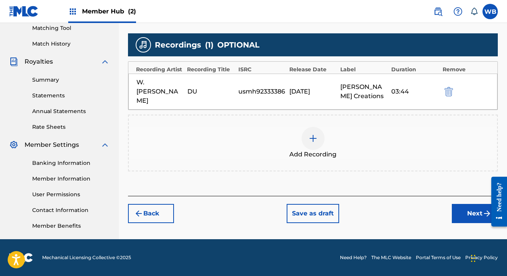
scroll to position [199, 0]
click at [465, 204] on button "Next" at bounding box center [475, 213] width 46 height 19
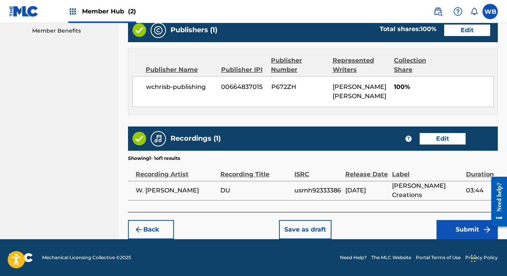
scroll to position [399, 0]
click at [454, 224] on button "Submit" at bounding box center [466, 229] width 61 height 19
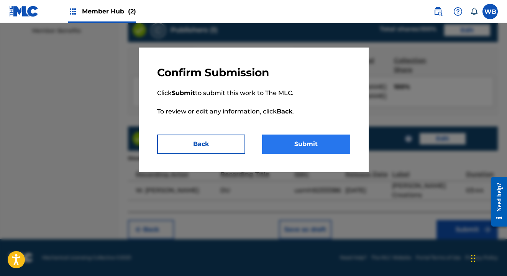
click at [287, 141] on button "Submit" at bounding box center [306, 143] width 88 height 19
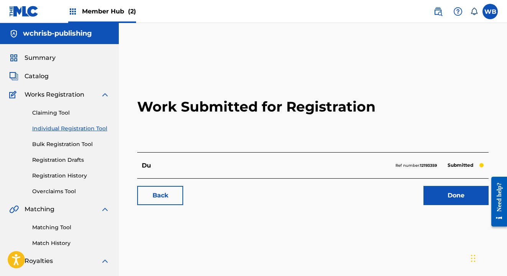
click at [79, 128] on link "Individual Registration Tool" at bounding box center [70, 128] width 77 height 8
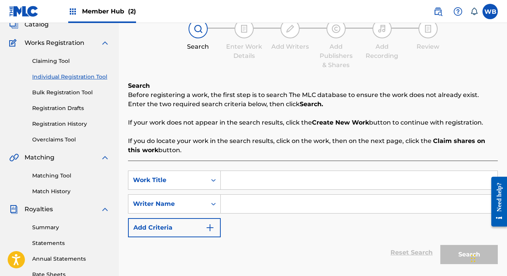
scroll to position [68, 0]
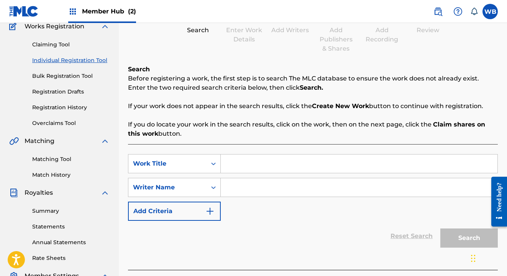
click at [238, 166] on input "Search Form" at bounding box center [359, 163] width 277 height 18
type input "Poser-A"
click at [229, 186] on input "Search Form" at bounding box center [359, 187] width 277 height 18
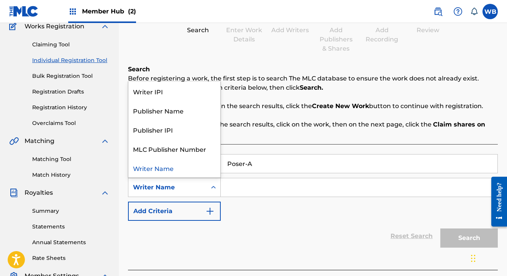
click at [214, 188] on icon "Search Form" at bounding box center [214, 187] width 8 height 8
click at [234, 186] on input "Search Form" at bounding box center [359, 187] width 277 height 18
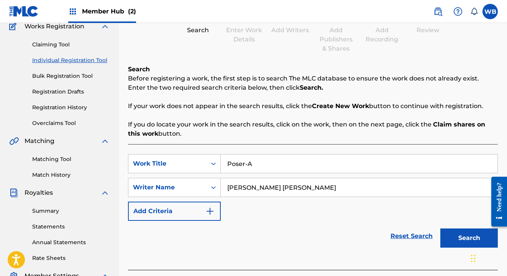
type input "[PERSON_NAME] [PERSON_NAME]"
click at [469, 238] on button "Search" at bounding box center [468, 237] width 57 height 19
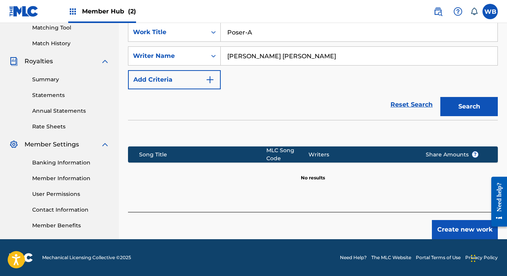
scroll to position [200, 0]
click at [441, 226] on button "Create new work" at bounding box center [465, 229] width 66 height 19
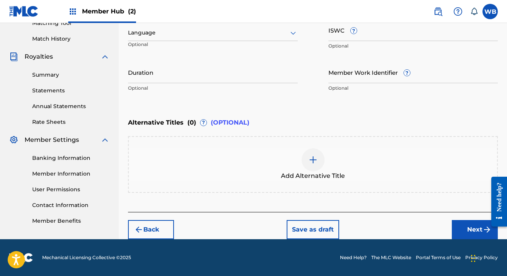
scroll to position [204, 0]
click at [173, 78] on input "Duration" at bounding box center [213, 72] width 170 height 22
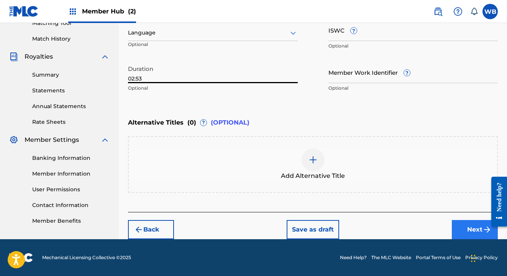
type input "02:53"
click at [460, 227] on button "Next" at bounding box center [475, 229] width 46 height 19
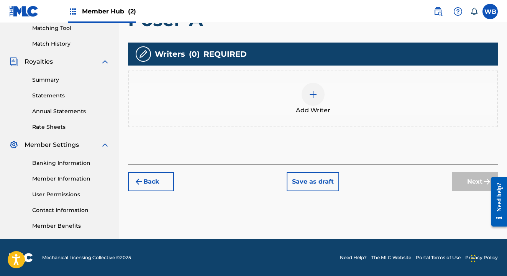
scroll to position [199, 0]
click at [316, 95] on img at bounding box center [312, 94] width 9 height 9
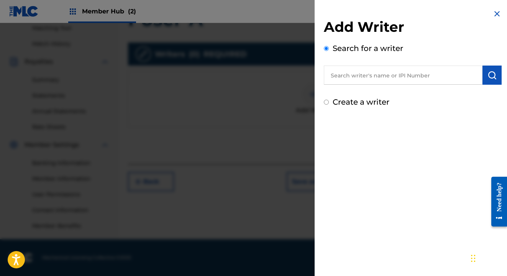
click at [337, 74] on input "text" at bounding box center [403, 74] width 159 height 19
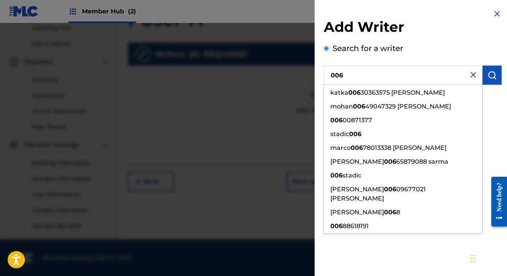
click at [346, 75] on input "006" at bounding box center [403, 74] width 159 height 19
drag, startPoint x: 340, startPoint y: 76, endPoint x: 359, endPoint y: 75, distance: 18.8
click at [359, 75] on input "006" at bounding box center [403, 74] width 159 height 19
paste input "64837015"
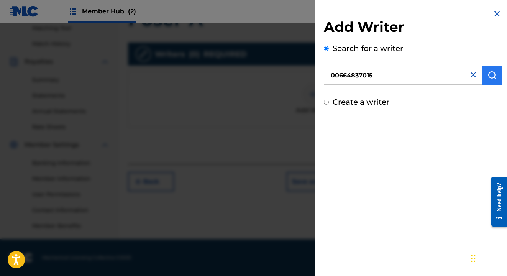
type input "00664837015"
click at [491, 75] on img "submit" at bounding box center [491, 74] width 9 height 9
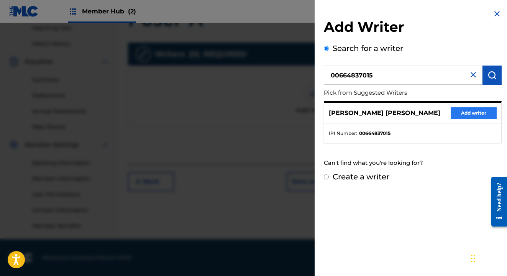
click at [465, 112] on button "Add writer" at bounding box center [473, 112] width 46 height 11
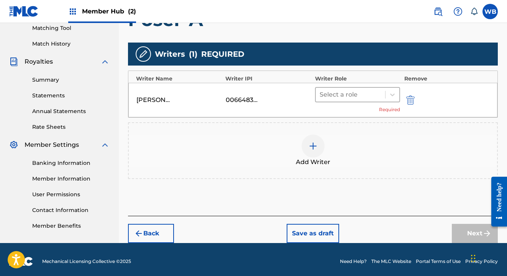
click at [365, 98] on div at bounding box center [350, 94] width 62 height 11
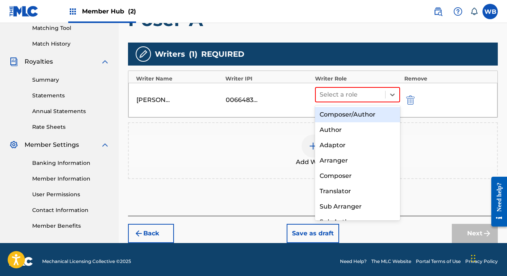
click at [357, 115] on div "Composer/Author" at bounding box center [357, 114] width 85 height 15
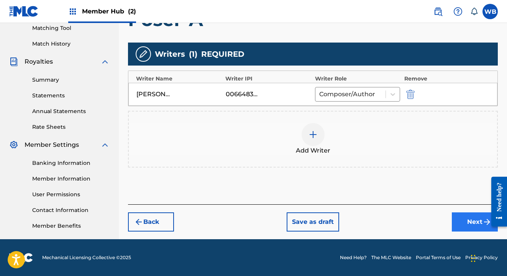
click at [478, 222] on button "Next" at bounding box center [475, 221] width 46 height 19
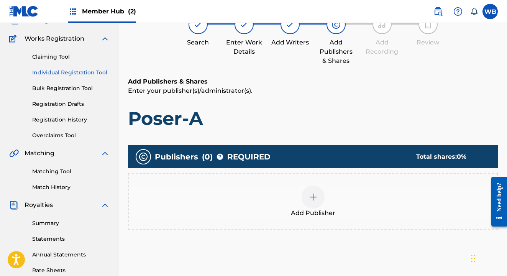
scroll to position [100, 0]
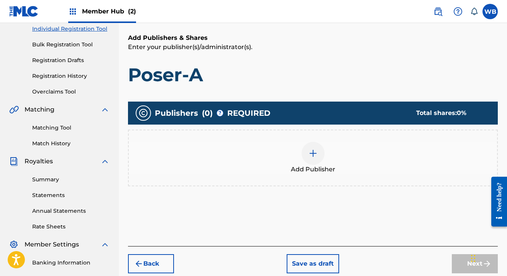
click at [314, 151] on img at bounding box center [312, 153] width 9 height 9
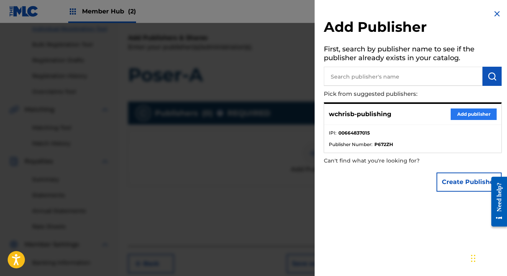
click at [469, 115] on button "Add publisher" at bounding box center [473, 113] width 46 height 11
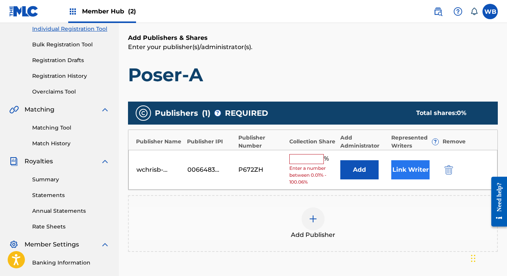
click at [413, 175] on button "Link Writer" at bounding box center [410, 169] width 38 height 19
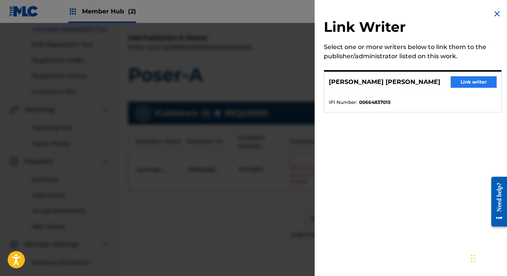
click at [467, 82] on button "Link writer" at bounding box center [473, 81] width 46 height 11
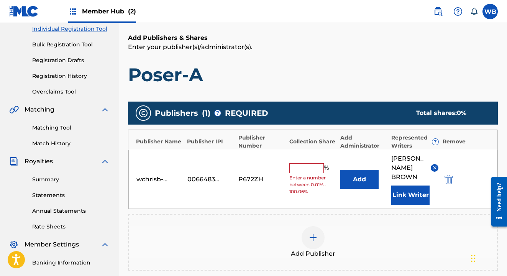
click at [311, 172] on input "text" at bounding box center [306, 168] width 34 height 10
type input "100"
click at [326, 204] on div "wchrisb-publishing 00664837015 P672ZH 100 % Add [PERSON_NAME] [PERSON_NAME] Lin…" at bounding box center [312, 179] width 369 height 59
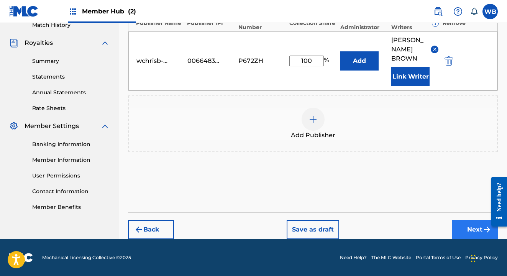
click at [476, 224] on button "Next" at bounding box center [475, 229] width 46 height 19
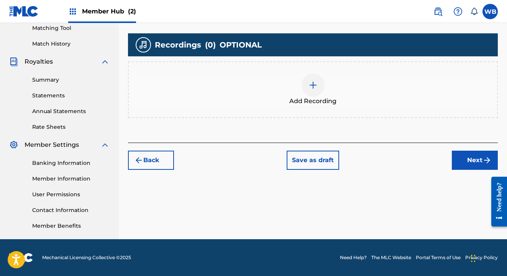
click at [311, 87] on img at bounding box center [312, 84] width 9 height 9
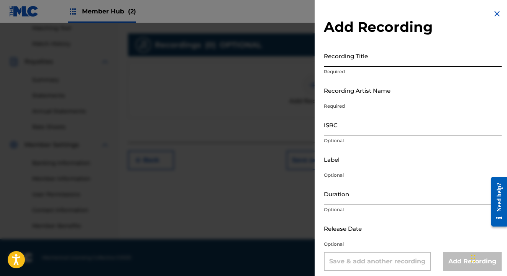
click at [332, 63] on input "Recording Title" at bounding box center [413, 56] width 178 height 22
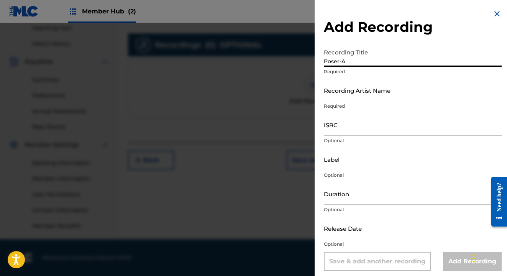
type input "Poser-A"
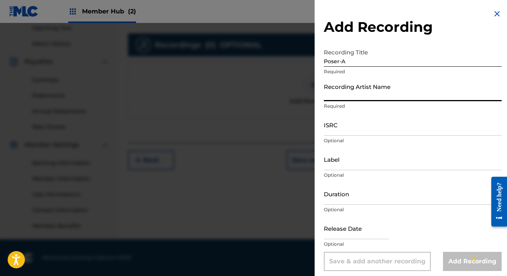
click at [327, 98] on input "Recording Artist Name" at bounding box center [413, 90] width 178 height 22
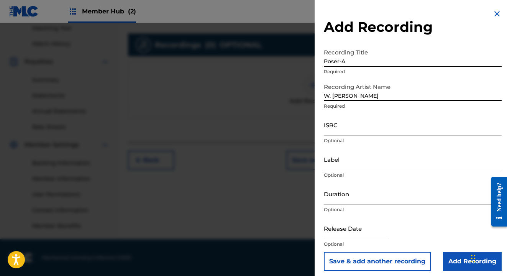
type input "W. [PERSON_NAME]"
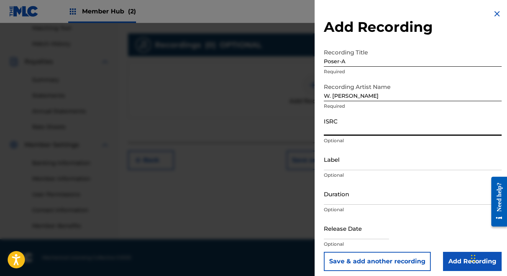
paste input "usmh92333388"
type input "usmh92333388"
click at [358, 165] on input "Label" at bounding box center [413, 159] width 178 height 22
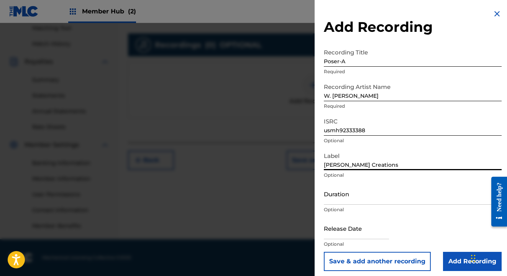
type input "[PERSON_NAME] Creations"
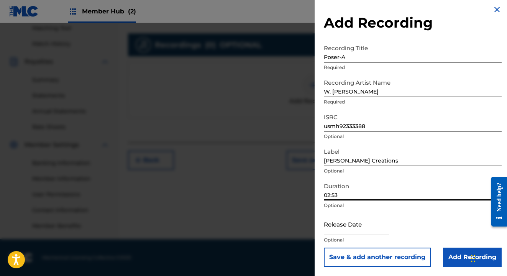
scroll to position [4, 0]
type input "02:53"
click at [343, 234] on input "text" at bounding box center [356, 224] width 65 height 22
select select "8"
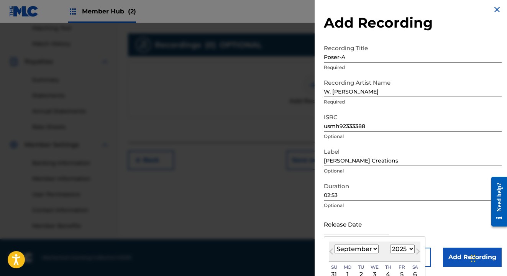
select select "2011"
select select "6"
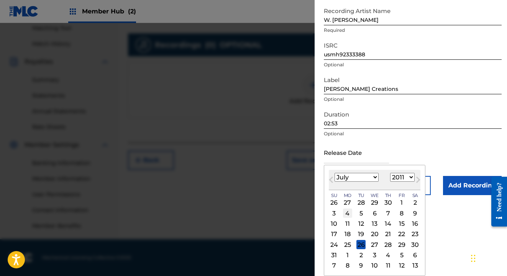
click at [345, 215] on div "4" at bounding box center [347, 212] width 9 height 9
type input "[DATE]"
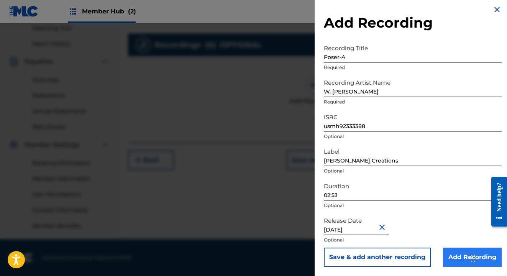
click at [462, 254] on input "Add Recording" at bounding box center [472, 256] width 59 height 19
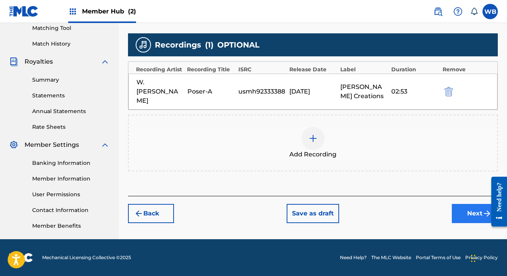
click at [463, 204] on button "Next" at bounding box center [475, 213] width 46 height 19
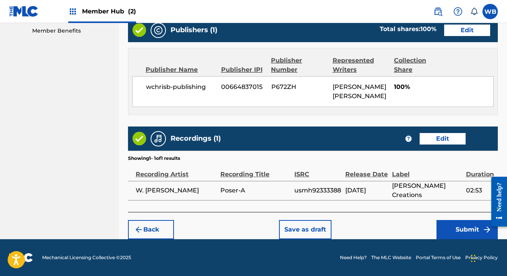
scroll to position [399, 0]
click at [468, 235] on button "Submit" at bounding box center [466, 229] width 61 height 19
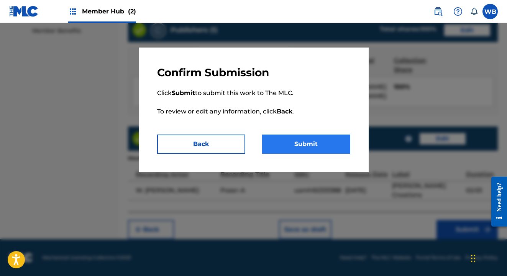
click at [316, 143] on button "Submit" at bounding box center [306, 143] width 88 height 19
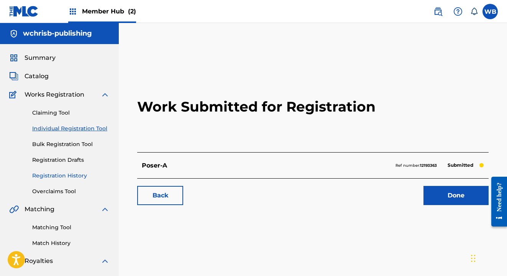
click at [62, 175] on link "Registration History" at bounding box center [70, 176] width 77 height 8
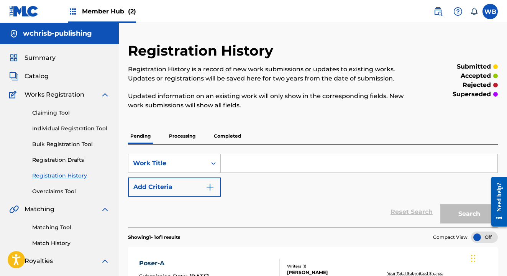
click at [244, 162] on input "Search Form" at bounding box center [359, 163] width 277 height 18
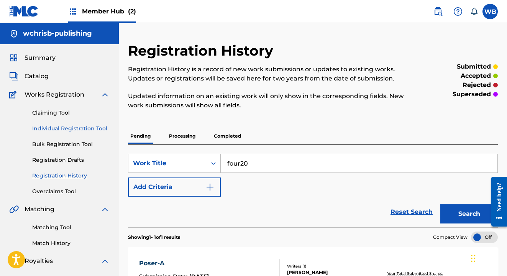
type input "four20"
click at [44, 127] on link "Individual Registration Tool" at bounding box center [70, 128] width 77 height 8
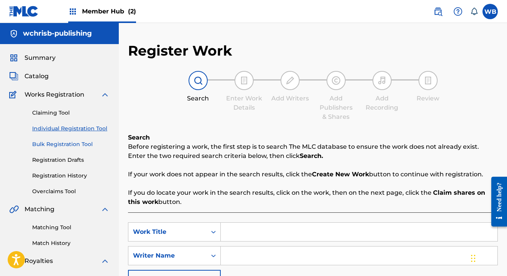
click at [52, 146] on link "Bulk Registration Tool" at bounding box center [70, 144] width 77 height 8
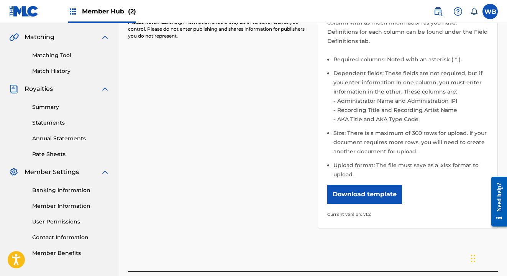
scroll to position [173, 0]
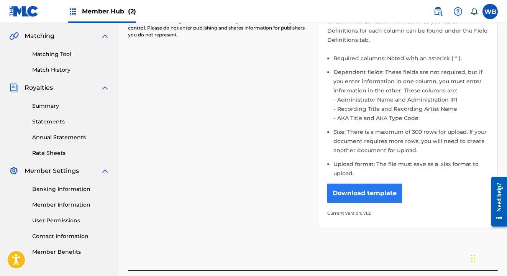
click at [360, 191] on button "Download template" at bounding box center [364, 192] width 75 height 19
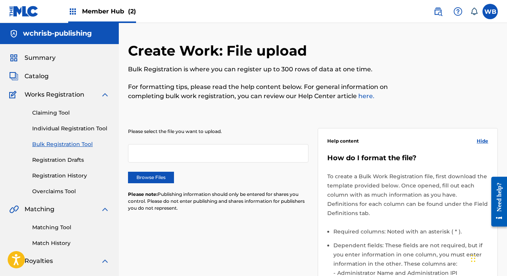
scroll to position [0, 0]
click at [98, 7] on span "Member Hub (2)" at bounding box center [109, 11] width 54 height 9
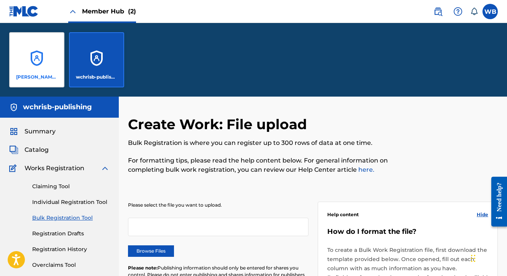
click at [34, 63] on div "[PERSON_NAME] Creations" at bounding box center [36, 59] width 55 height 55
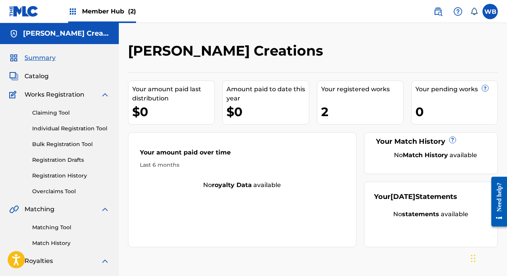
click at [340, 100] on div "Your registered works 2" at bounding box center [360, 102] width 87 height 44
click at [71, 174] on link "Registration History" at bounding box center [70, 176] width 77 height 8
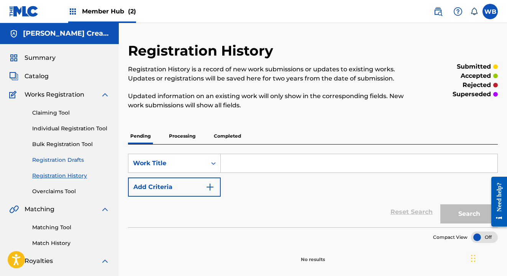
click at [63, 158] on link "Registration Drafts" at bounding box center [70, 160] width 77 height 8
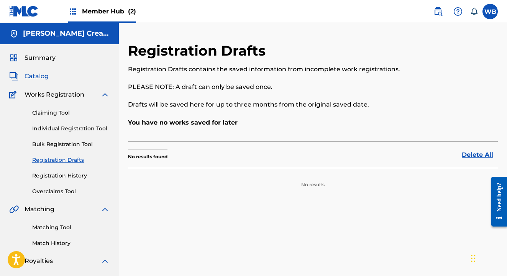
click at [45, 76] on span "Catalog" at bounding box center [37, 76] width 24 height 9
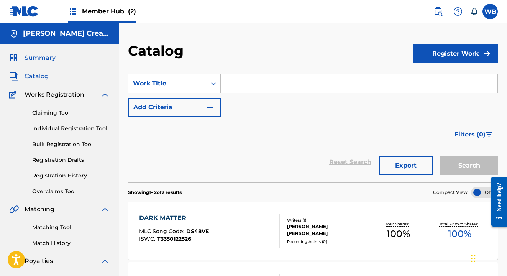
click at [46, 62] on span "Summary" at bounding box center [40, 57] width 31 height 9
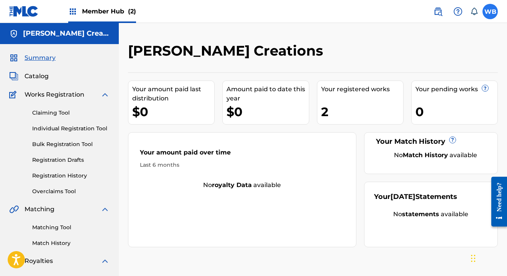
click at [488, 12] on label at bounding box center [489, 11] width 15 height 15
click at [490, 11] on input "WB [PERSON_NAME] [EMAIL_ADDRESS][DOMAIN_NAME] Notification Preferences Profile …" at bounding box center [490, 11] width 0 height 0
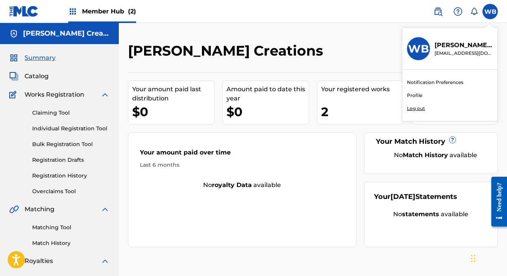
click at [419, 109] on p "Log out" at bounding box center [416, 108] width 18 height 7
click at [490, 11] on input "WB [PERSON_NAME] [EMAIL_ADDRESS][DOMAIN_NAME] Notification Preferences Profile …" at bounding box center [490, 11] width 0 height 0
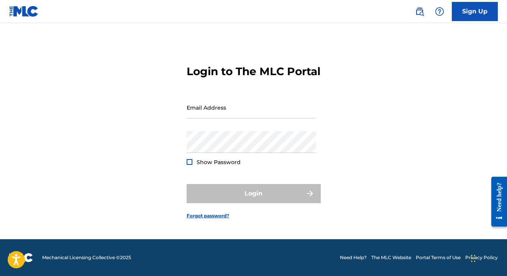
scroll to position [10, 0]
